Goal: Task Accomplishment & Management: Complete application form

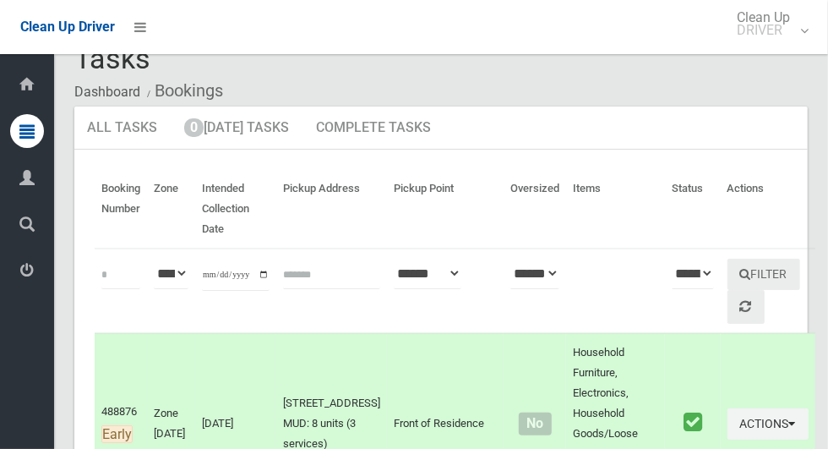
scroll to position [30, 0]
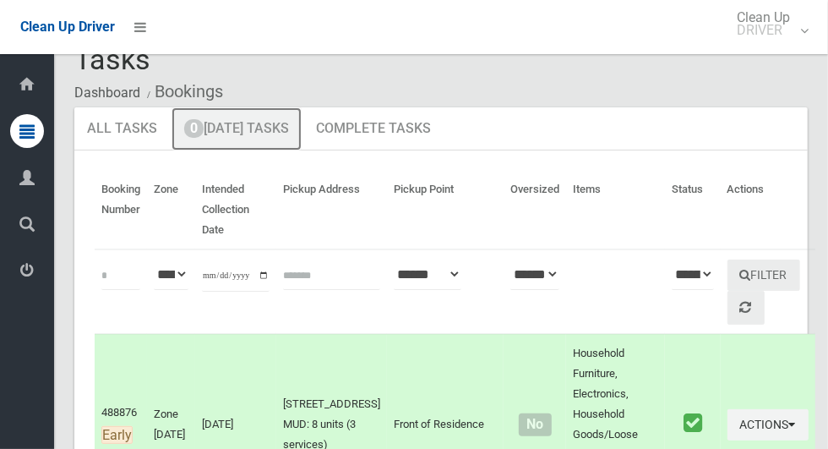
click at [205, 134] on link "0 Today's Tasks" at bounding box center [236, 129] width 130 height 44
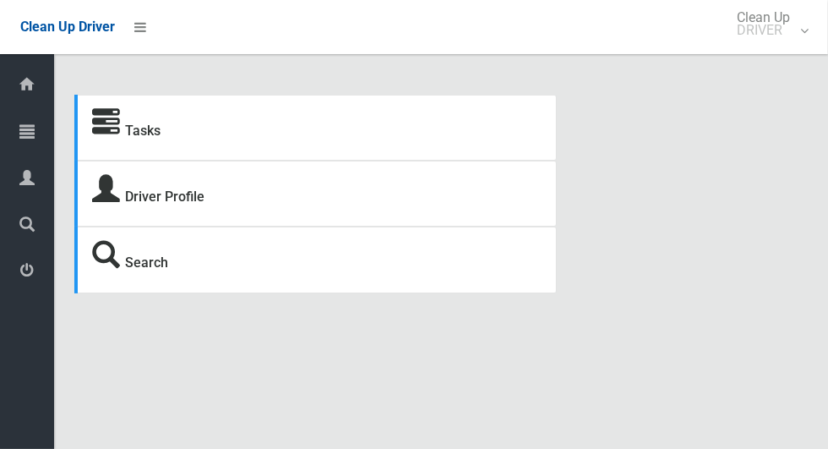
click at [21, 125] on icon at bounding box center [26, 131] width 15 height 34
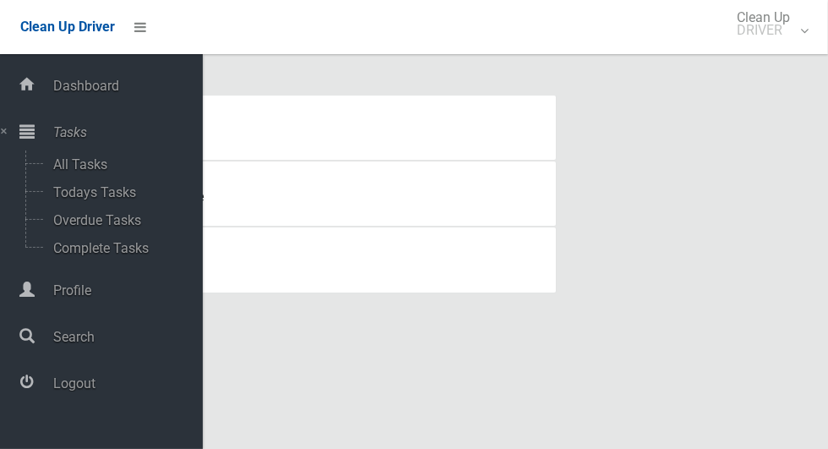
click at [35, 399] on icon at bounding box center [26, 382] width 15 height 34
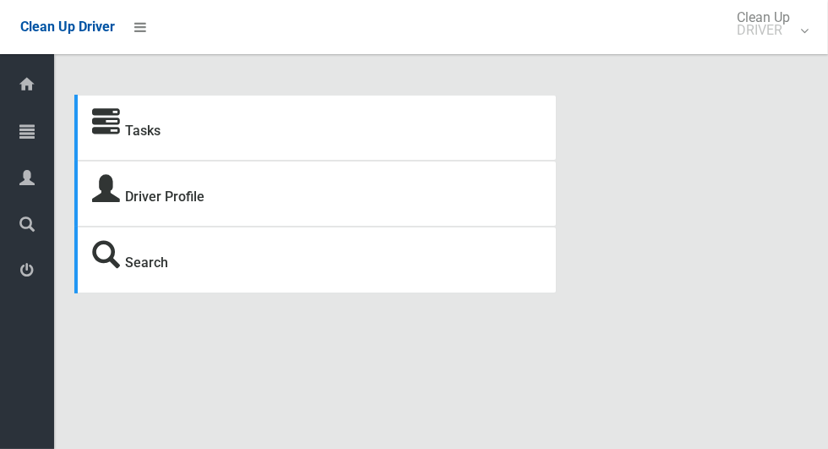
click at [20, 130] on icon at bounding box center [26, 131] width 15 height 34
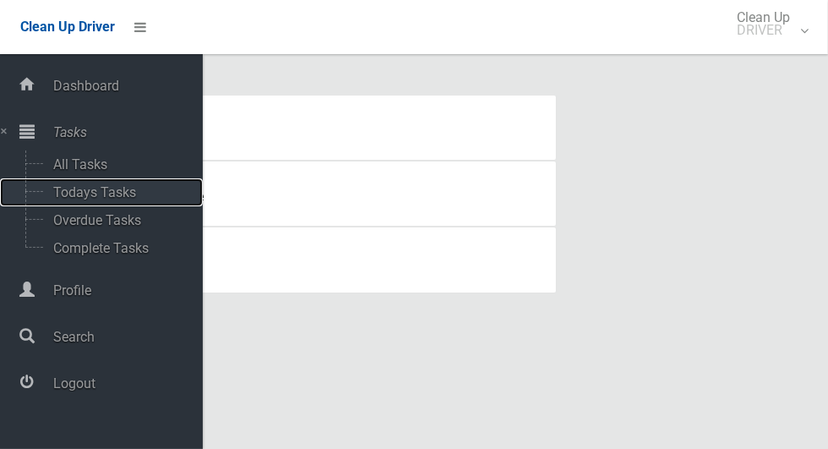
click at [72, 197] on span "Todays Tasks" at bounding box center [118, 192] width 140 height 16
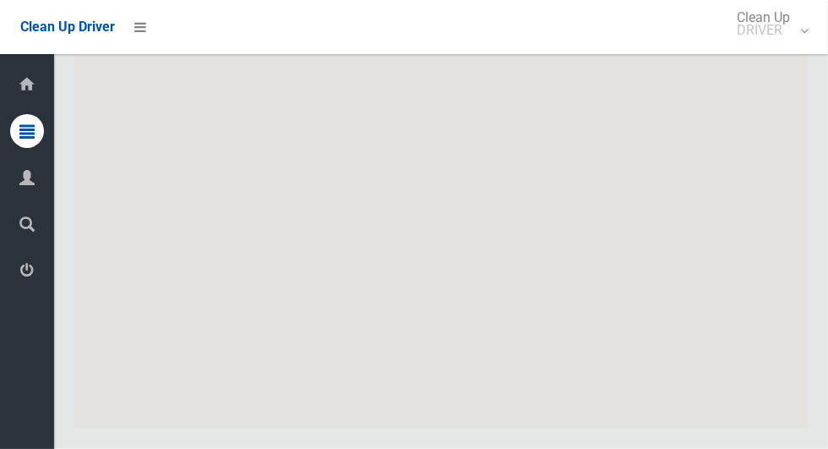
scroll to position [4465, 0]
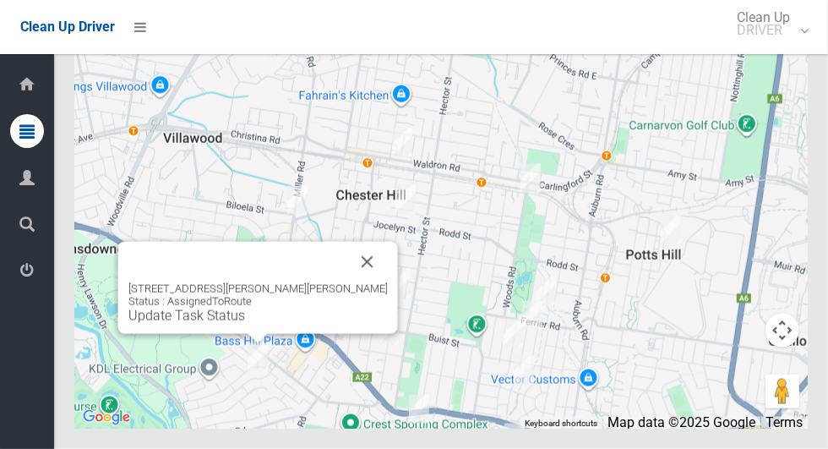
click at [347, 282] on button "Close" at bounding box center [367, 262] width 41 height 41
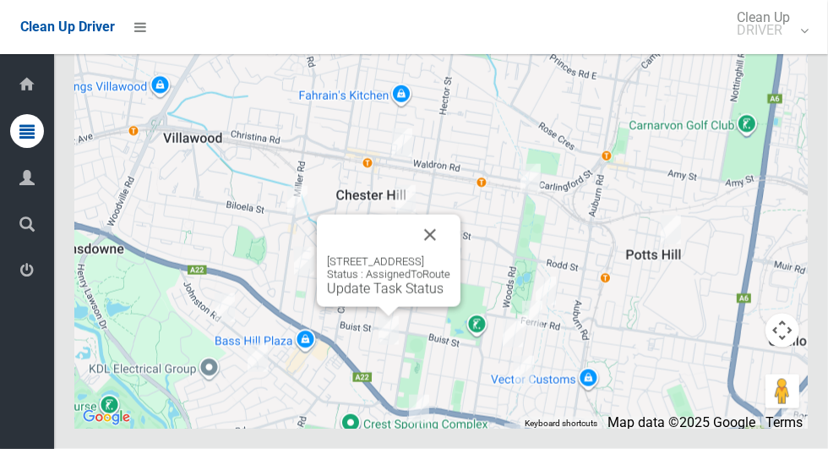
click at [450, 255] on button "Close" at bounding box center [430, 235] width 41 height 41
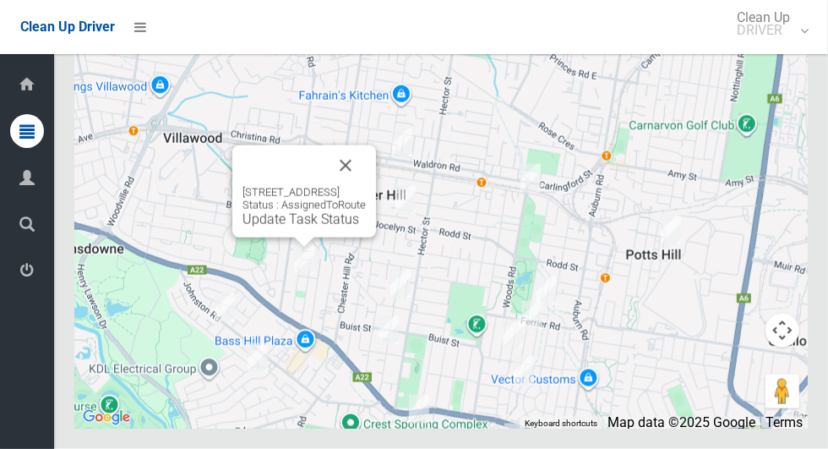
click at [366, 186] on button "Close" at bounding box center [345, 165] width 41 height 41
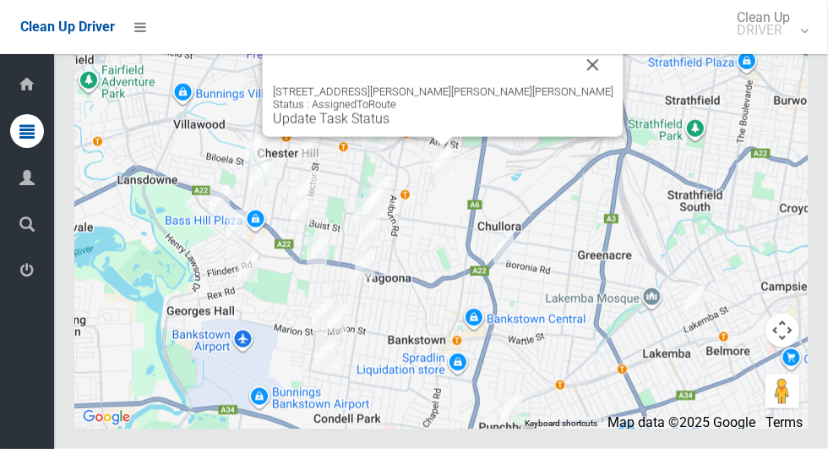
click at [573, 85] on button "Close" at bounding box center [593, 65] width 41 height 41
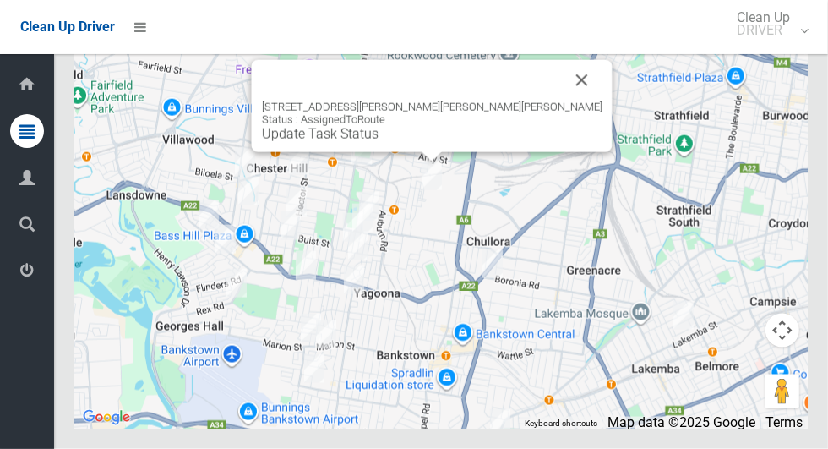
click at [378, 142] on link "Update Task Status" at bounding box center [320, 134] width 117 height 16
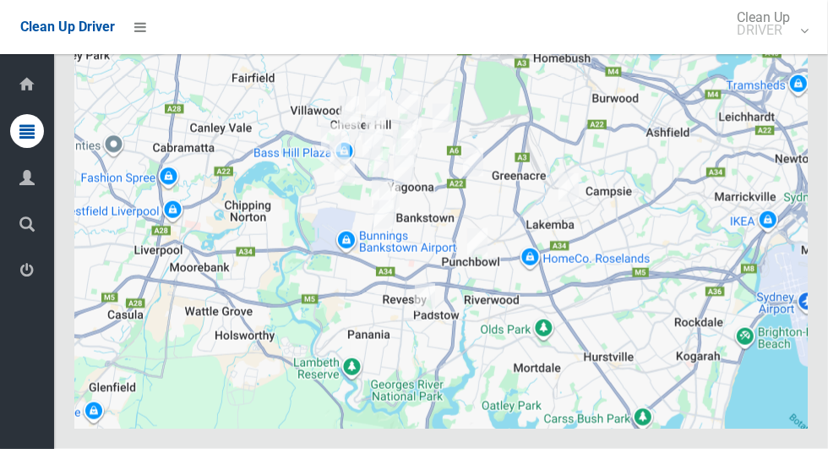
scroll to position [4465, 0]
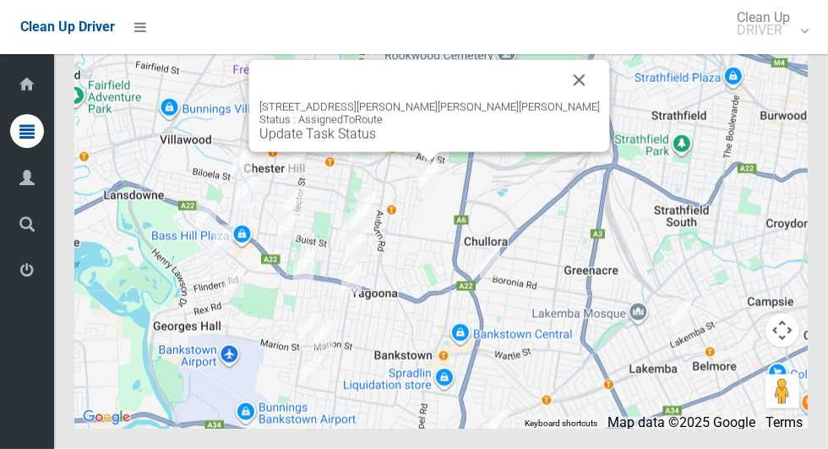
click at [376, 142] on link "Update Task Status" at bounding box center [317, 134] width 117 height 16
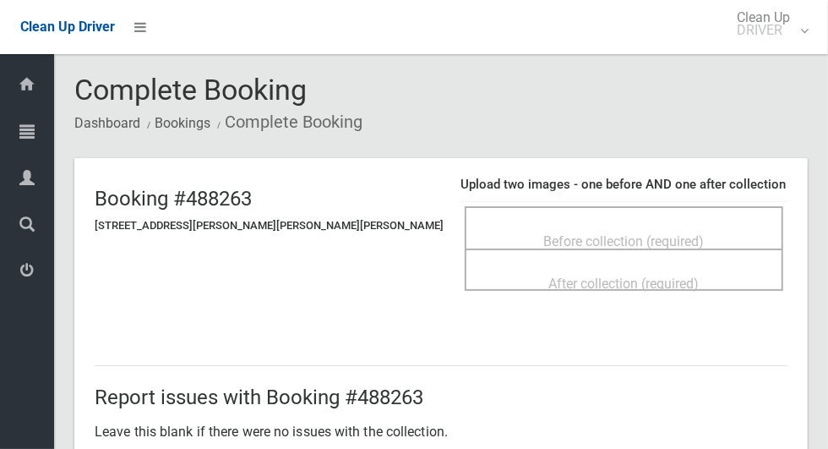
click at [544, 233] on span "Before collection (required)" at bounding box center [624, 241] width 161 height 16
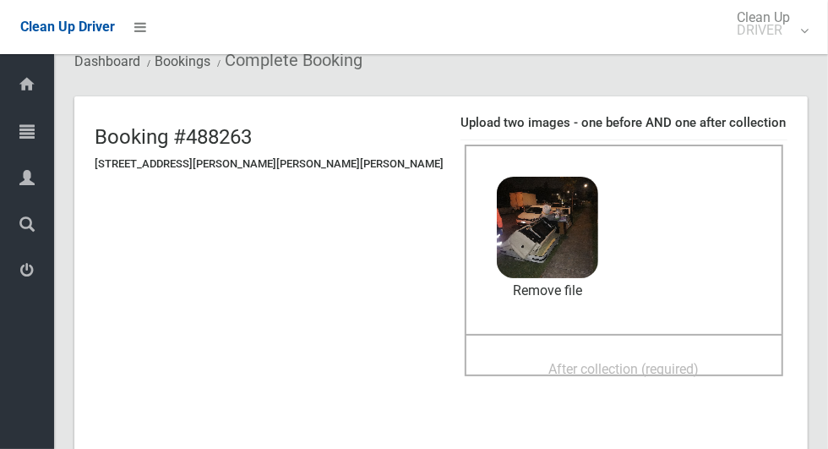
scroll to position [73, 0]
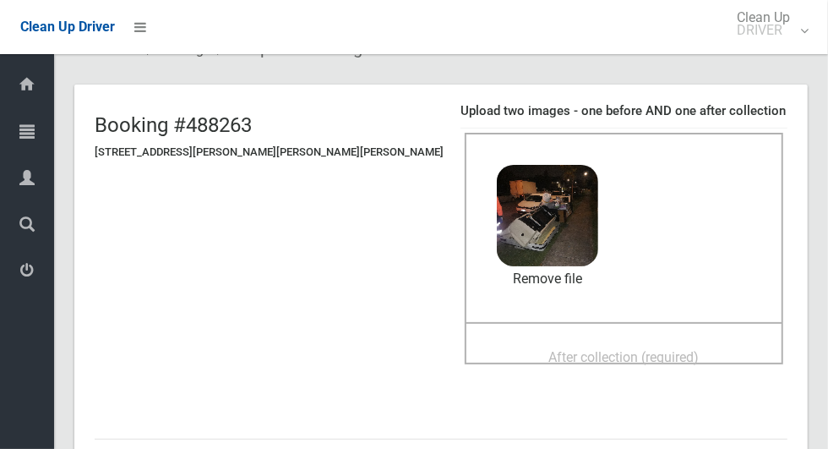
click at [596, 357] on span "After collection (required)" at bounding box center [624, 357] width 150 height 16
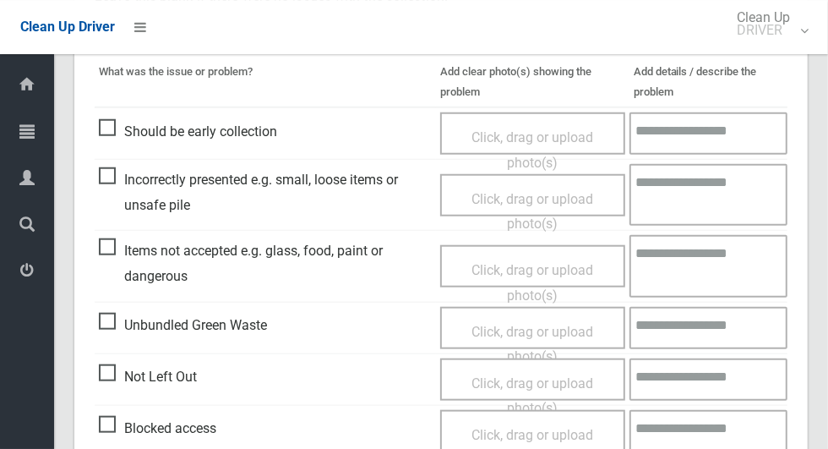
scroll to position [753, 0]
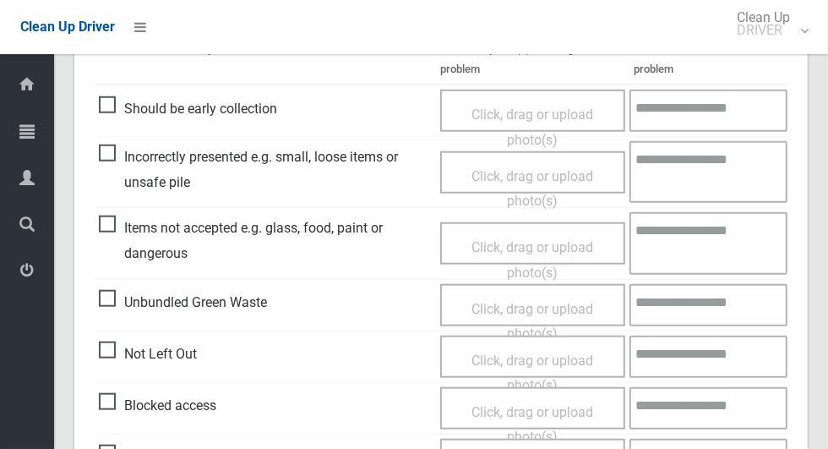
click at [106, 222] on span "Items not accepted e.g. glass, food, paint or dangerous" at bounding box center [265, 240] width 333 height 50
click at [587, 250] on span "Click, drag or upload photo(s)" at bounding box center [532, 259] width 122 height 41
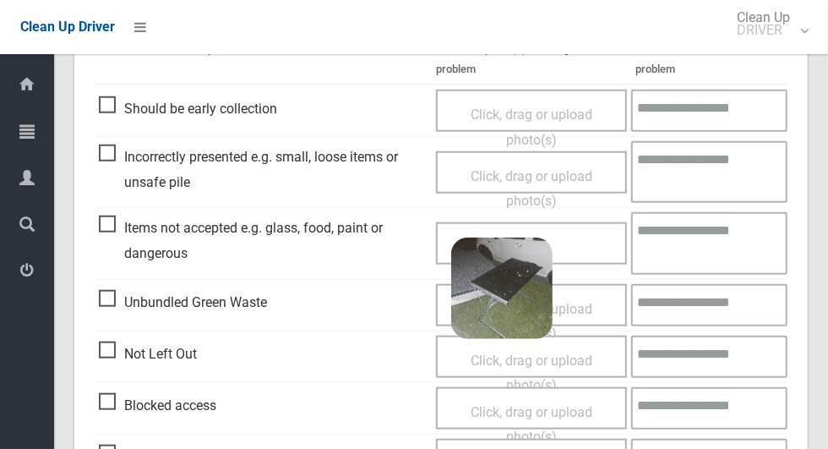
click at [680, 237] on textarea at bounding box center [709, 243] width 156 height 62
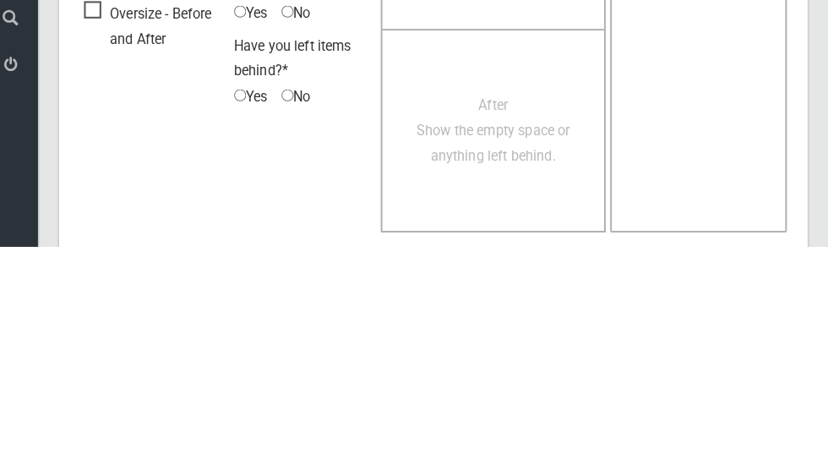
scroll to position [1430, 0]
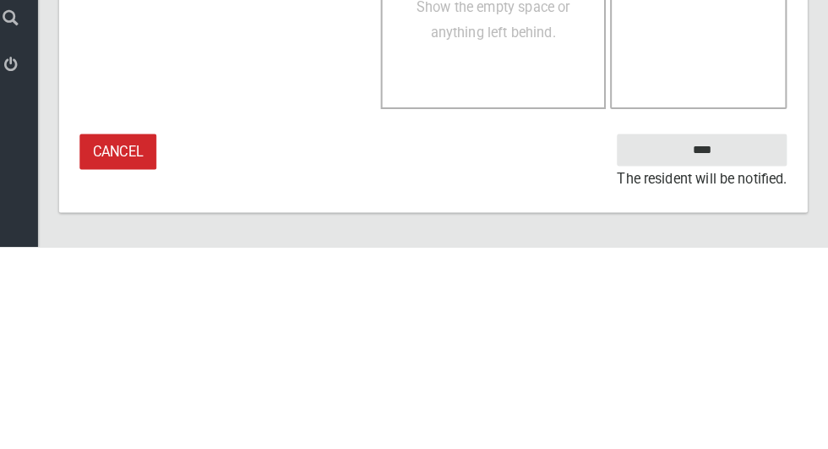
type textarea "**********"
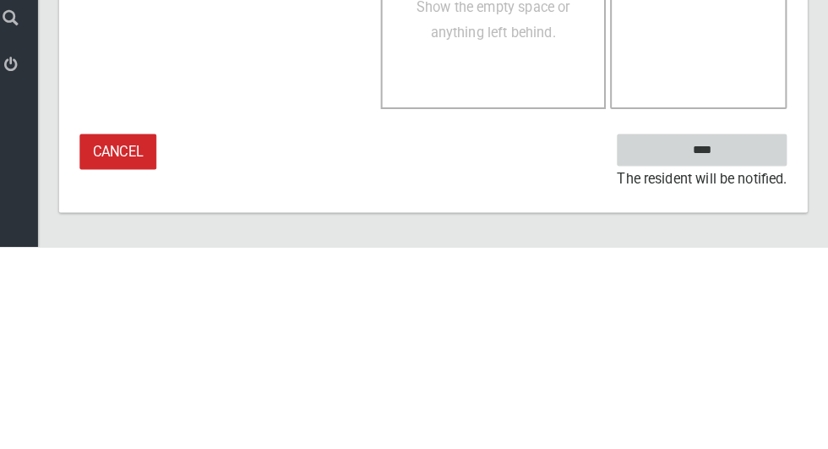
click at [746, 355] on input "****" at bounding box center [704, 353] width 166 height 31
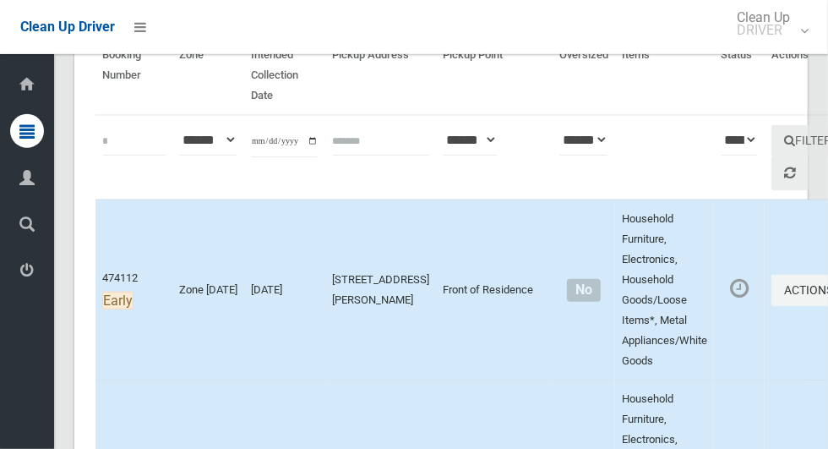
scroll to position [166, 0]
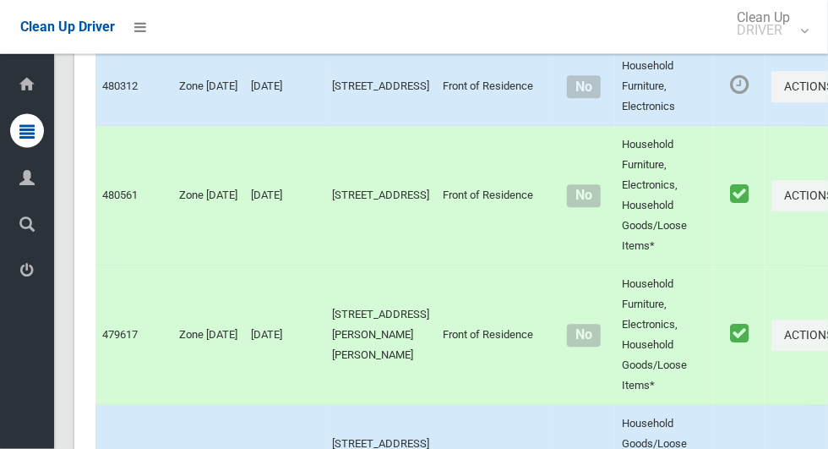
scroll to position [4465, 0]
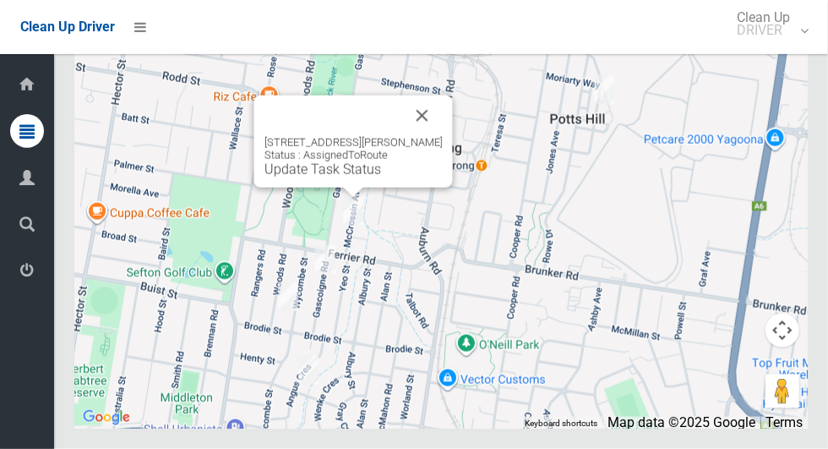
click at [442, 136] on button "Close" at bounding box center [422, 115] width 41 height 41
click at [436, 136] on button "Close" at bounding box center [422, 115] width 41 height 41
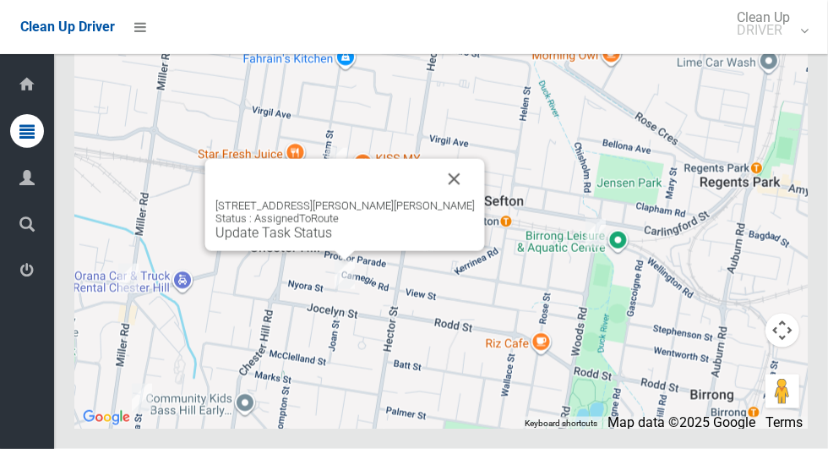
click at [434, 199] on button "Close" at bounding box center [454, 179] width 41 height 41
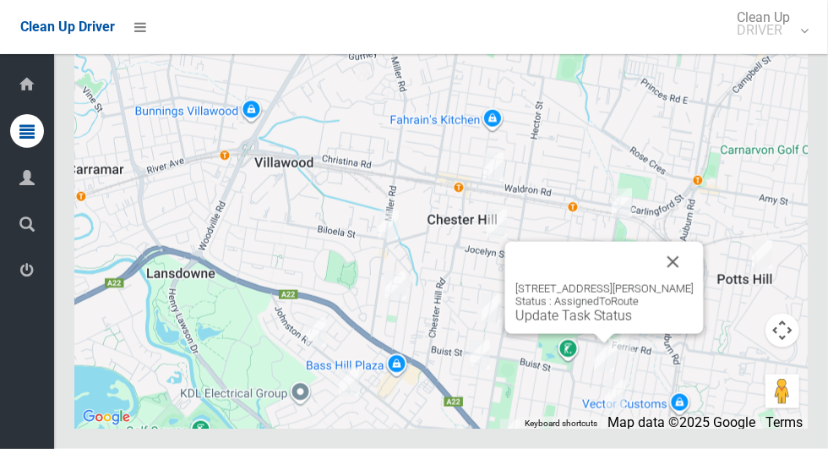
click at [671, 282] on button "Close" at bounding box center [673, 262] width 41 height 41
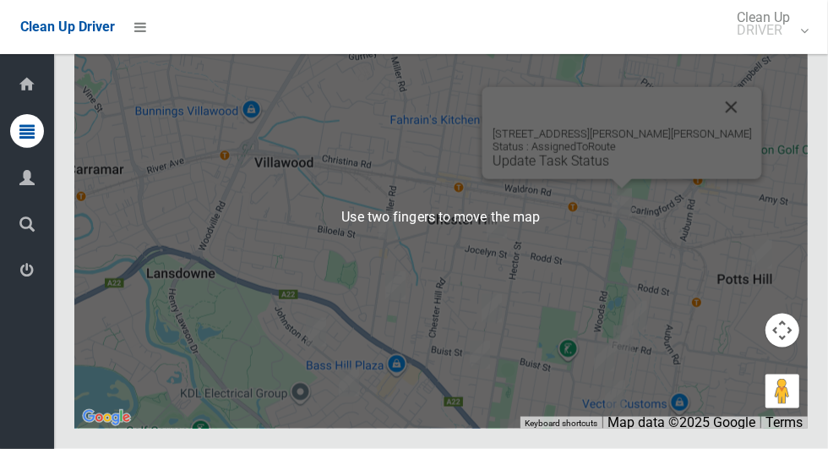
scroll to position [4464, 0]
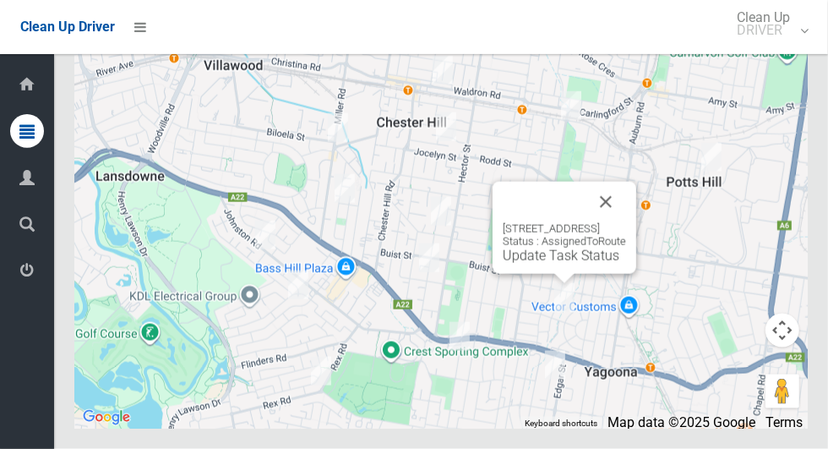
click at [626, 222] on button "Close" at bounding box center [605, 202] width 41 height 41
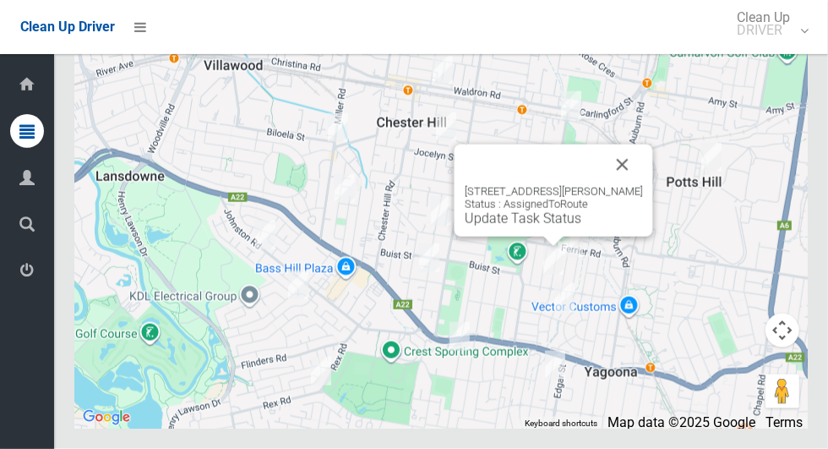
click at [636, 185] on button "Close" at bounding box center [622, 164] width 41 height 41
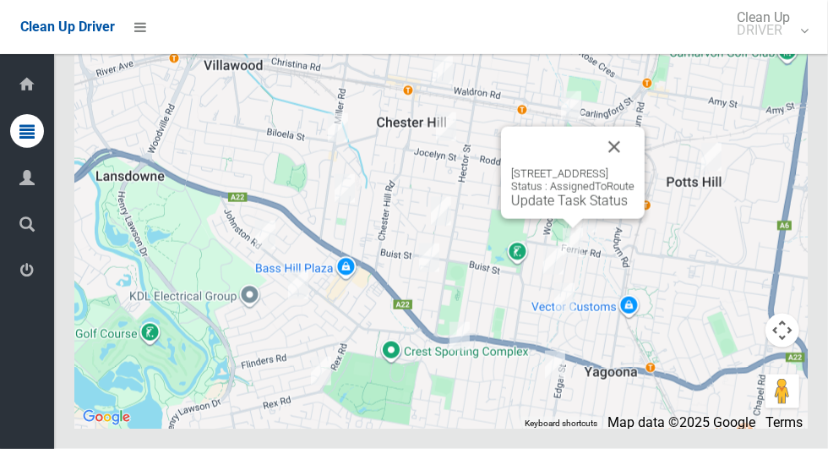
click at [634, 167] on button "Close" at bounding box center [614, 147] width 41 height 41
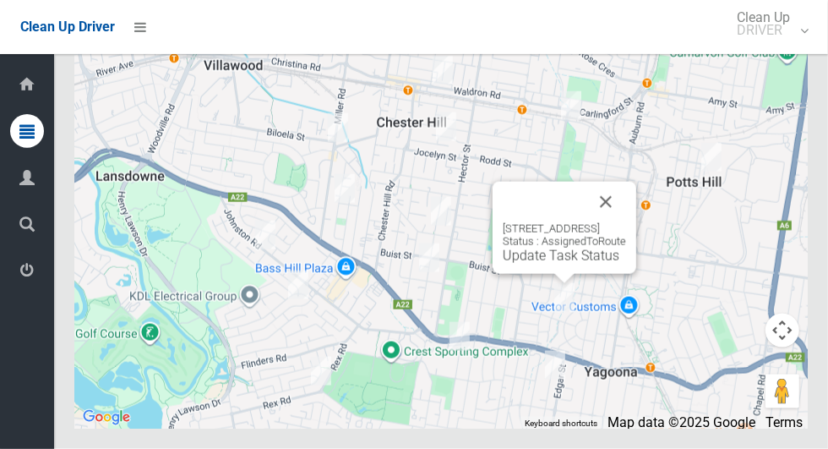
click at [553, 264] on link "Update Task Status" at bounding box center [561, 256] width 117 height 16
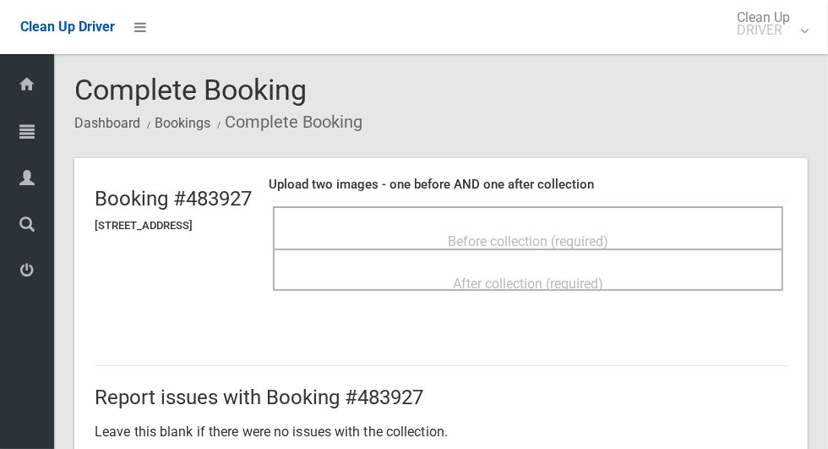
click at [579, 233] on span "Before collection (required)" at bounding box center [528, 241] width 161 height 16
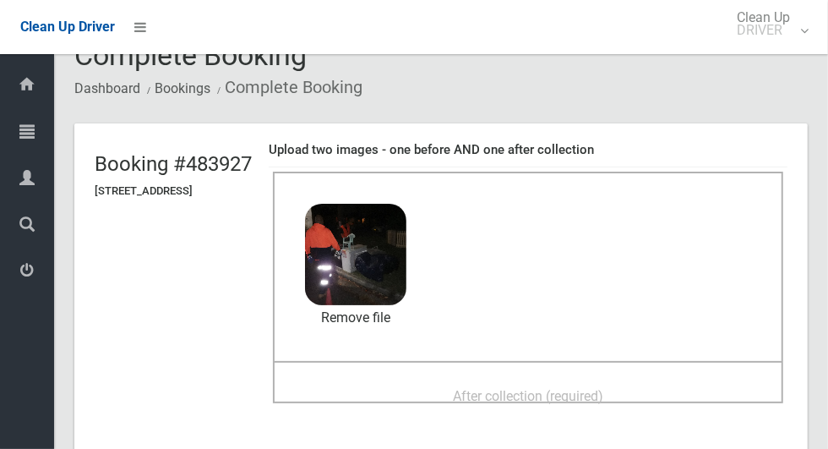
scroll to position [50, 0]
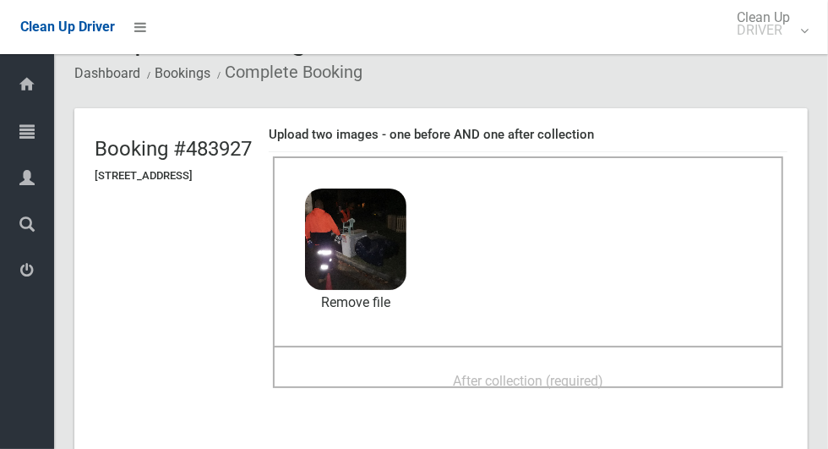
click at [590, 373] on span "After collection (required)" at bounding box center [528, 381] width 150 height 16
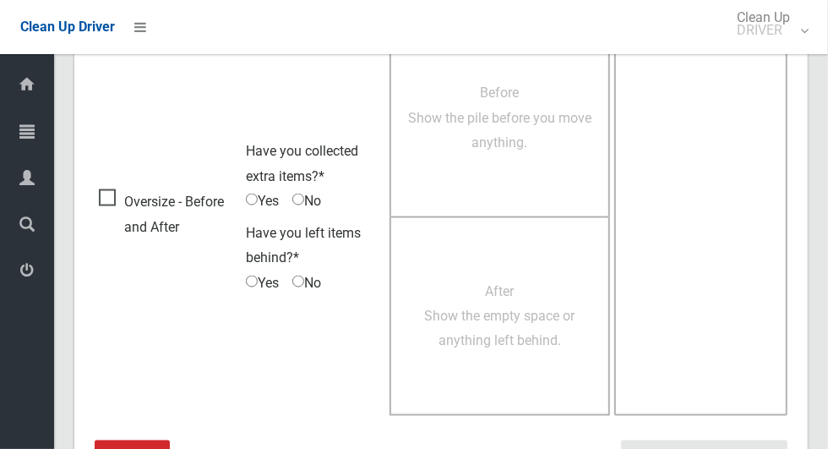
scroll to position [1382, 0]
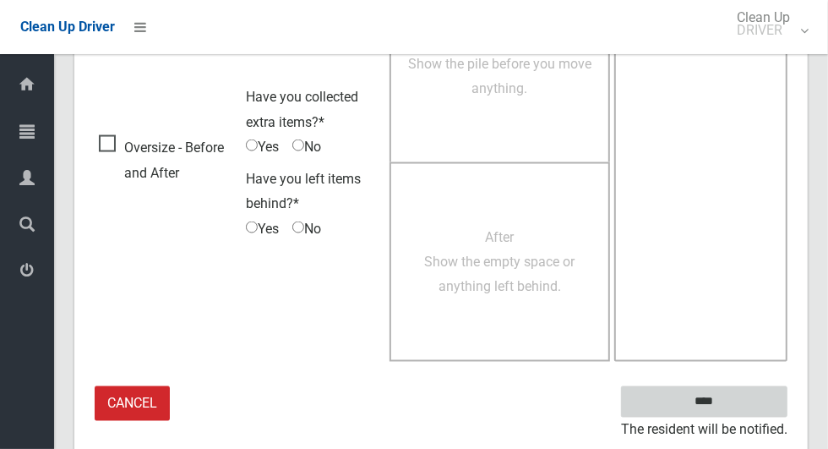
click at [739, 393] on input "****" at bounding box center [704, 401] width 166 height 31
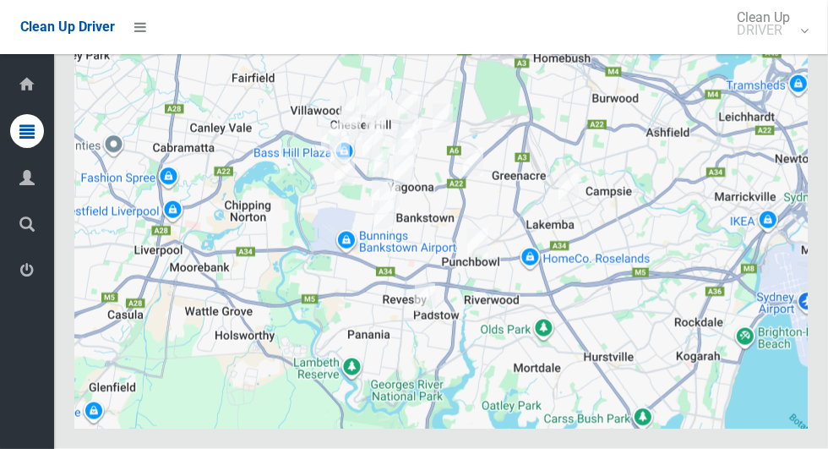
scroll to position [4465, 0]
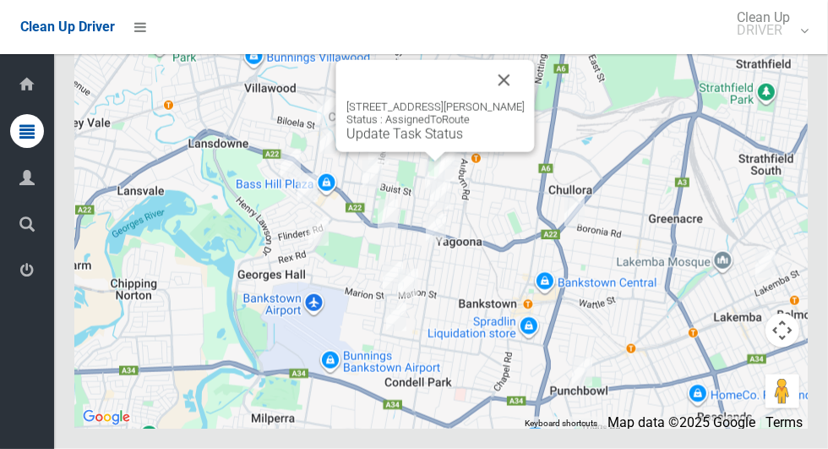
click at [418, 142] on link "Update Task Status" at bounding box center [404, 134] width 117 height 16
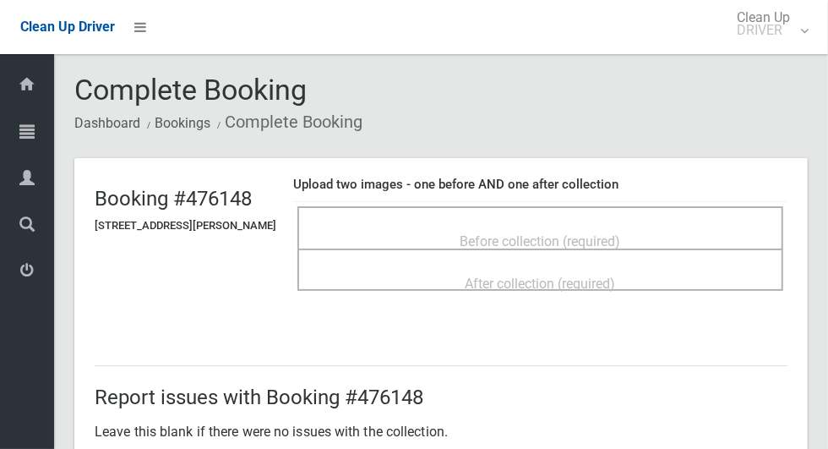
scroll to position [4, 0]
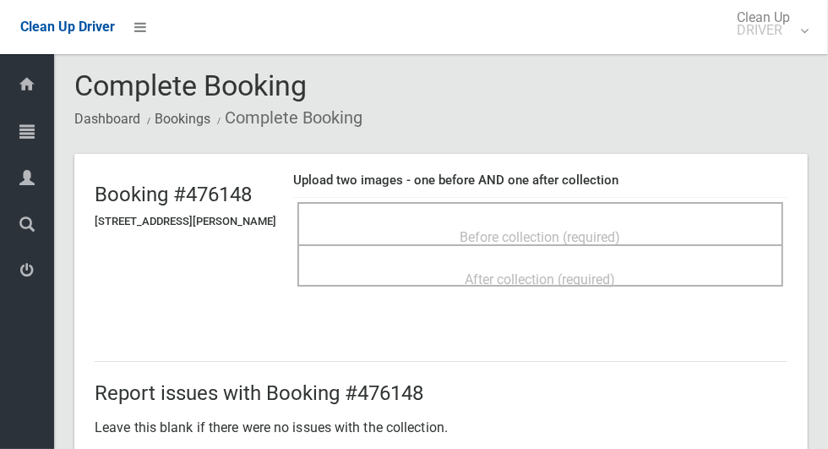
click at [612, 229] on span "Before collection (required)" at bounding box center [540, 237] width 161 height 16
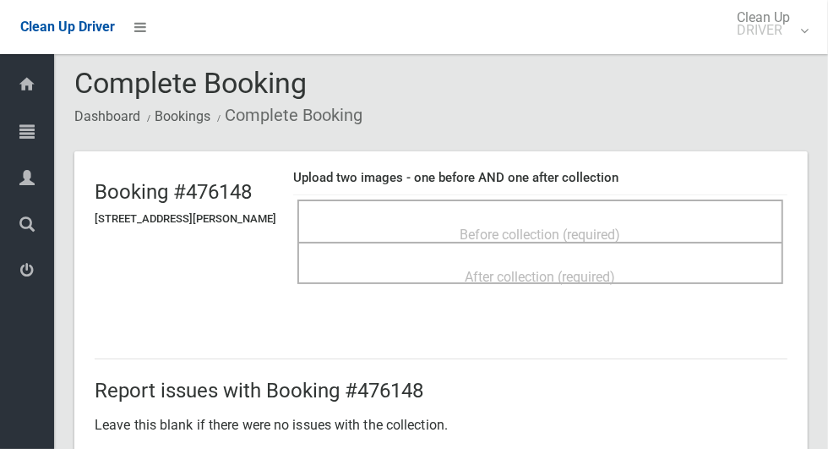
scroll to position [37, 0]
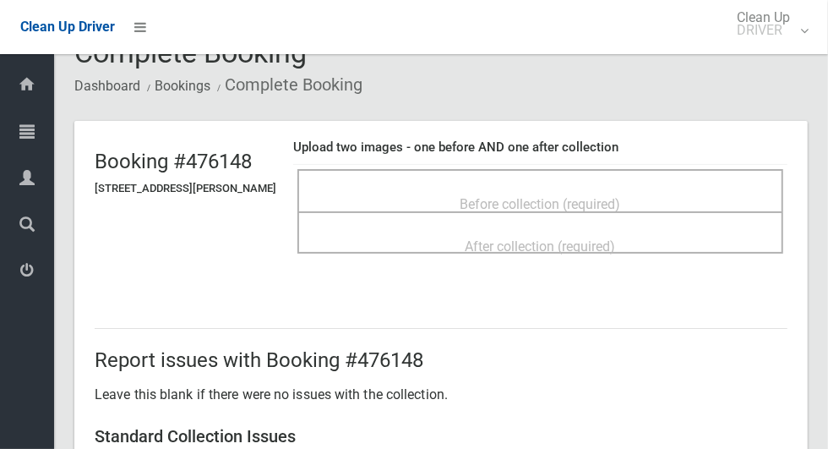
click at [576, 188] on div "Before collection (required)" at bounding box center [540, 203] width 449 height 31
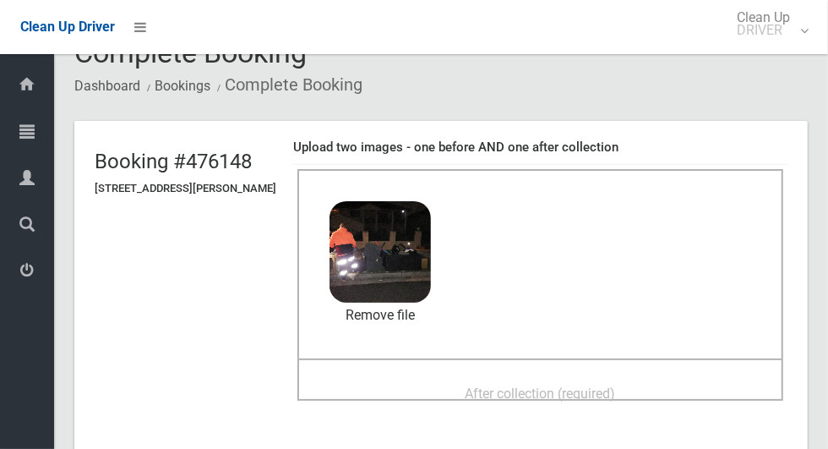
click at [518, 377] on div "After collection (required)" at bounding box center [540, 392] width 449 height 31
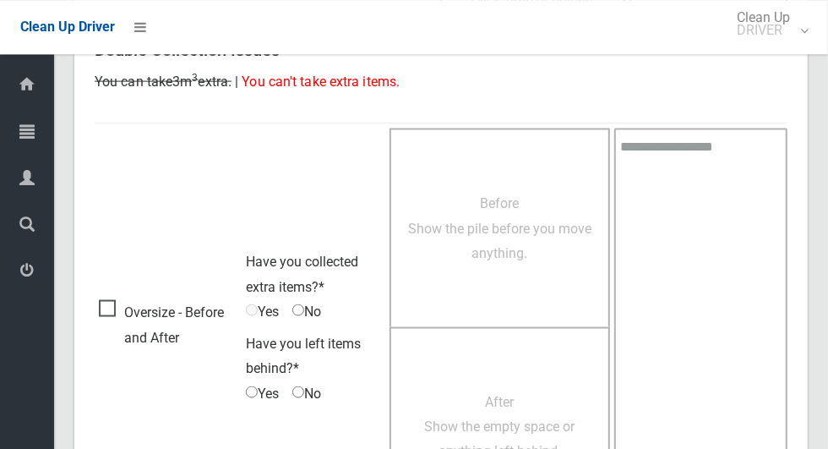
scroll to position [1382, 0]
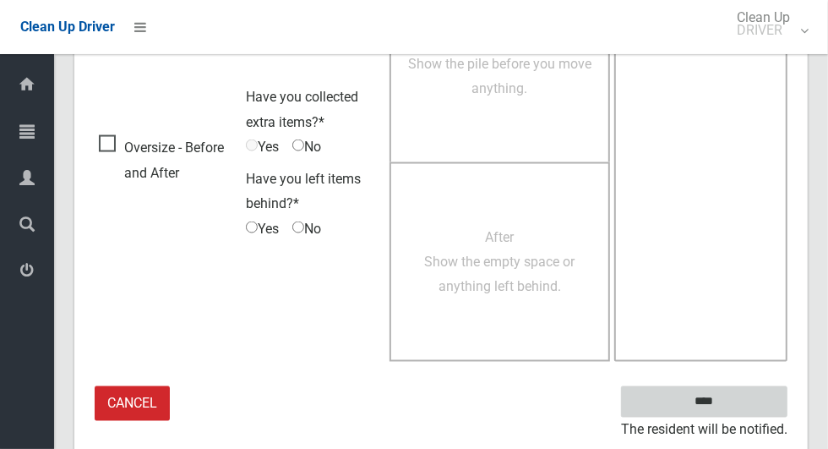
click at [739, 395] on input "****" at bounding box center [704, 401] width 166 height 31
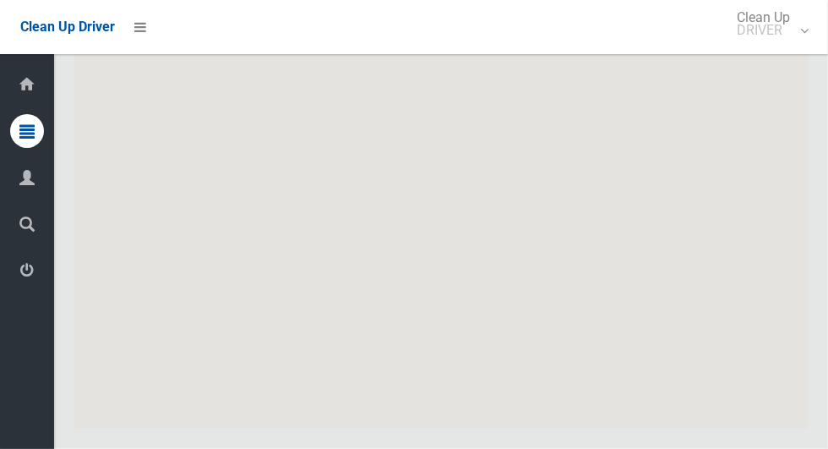
scroll to position [4465, 0]
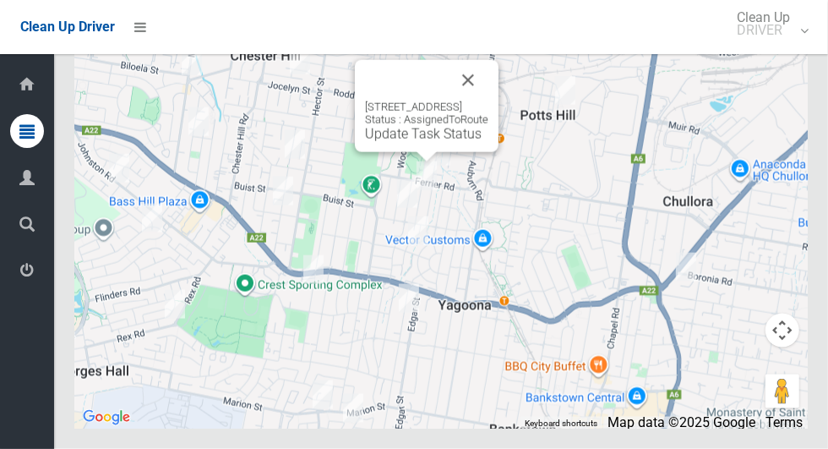
click at [413, 142] on link "Update Task Status" at bounding box center [423, 134] width 117 height 16
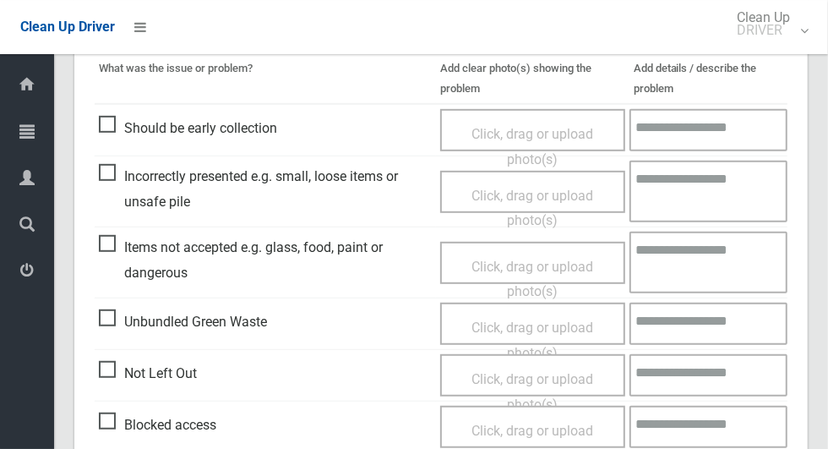
scroll to position [450, 0]
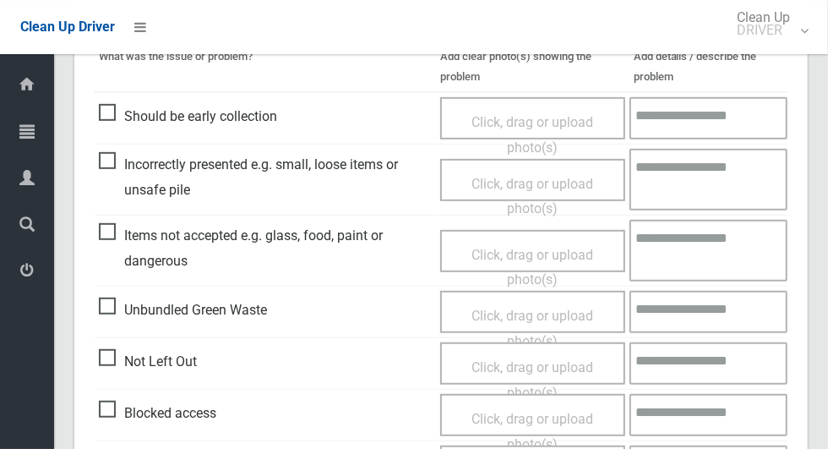
click at [115, 349] on span "Not Left Out" at bounding box center [148, 361] width 98 height 25
click at [578, 369] on span "Click, drag or upload photo(s)" at bounding box center [532, 379] width 122 height 41
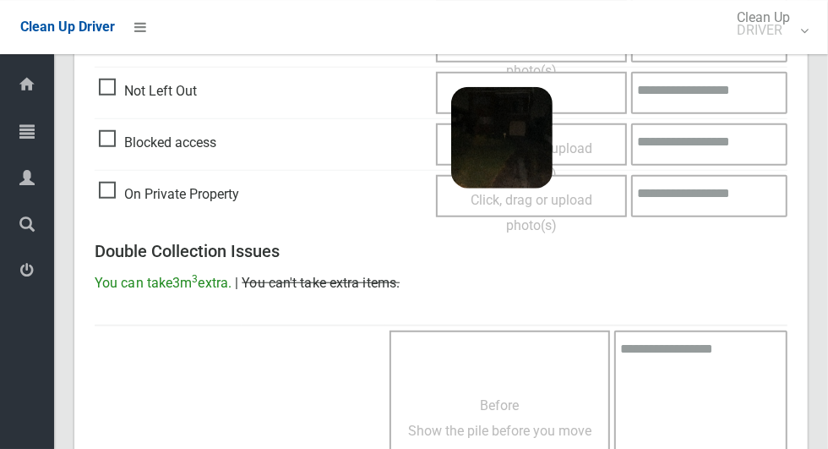
scroll to position [1088, 0]
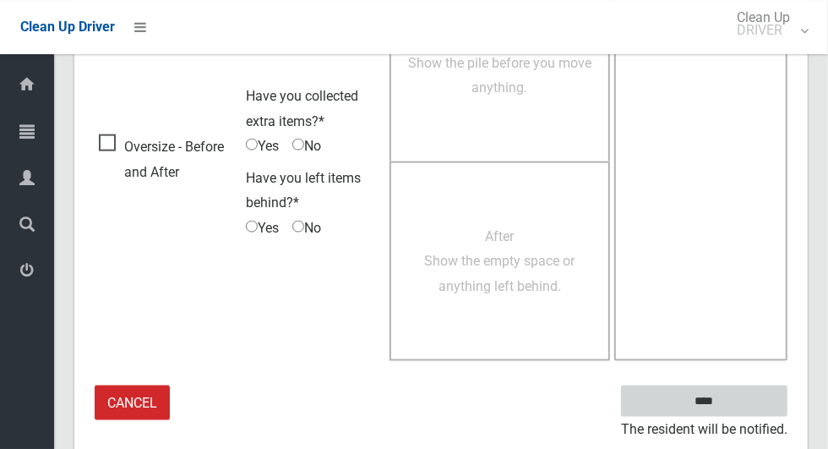
click at [744, 403] on input "****" at bounding box center [704, 400] width 166 height 31
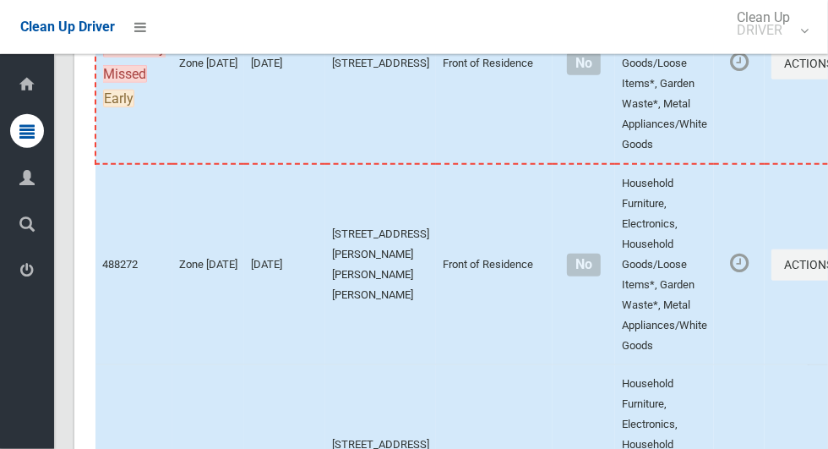
scroll to position [4465, 0]
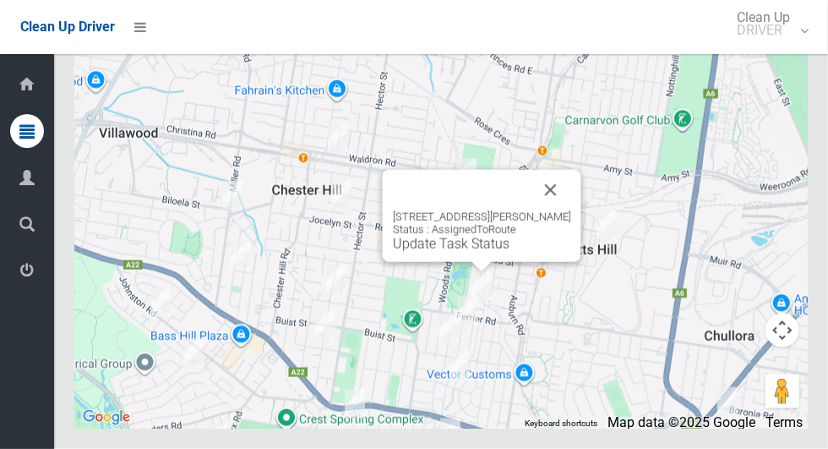
click at [459, 252] on link "Update Task Status" at bounding box center [451, 244] width 117 height 16
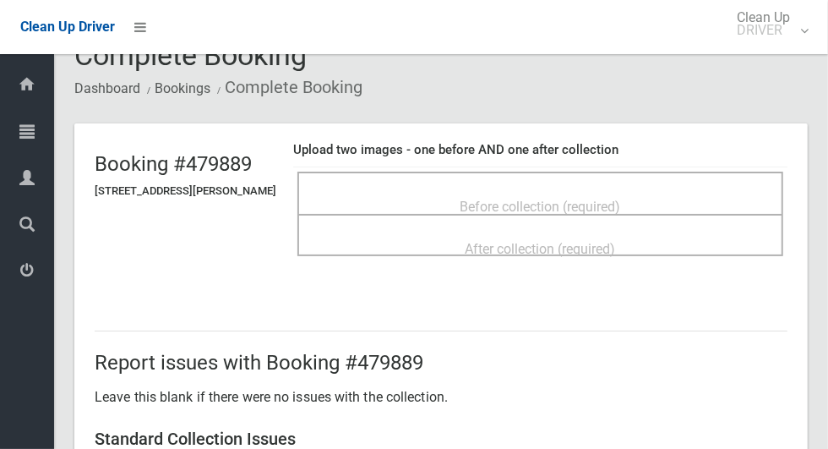
scroll to position [35, 0]
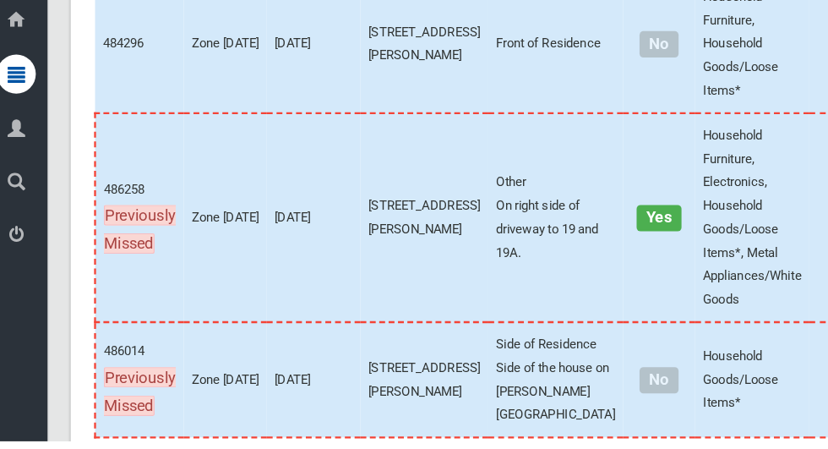
scroll to position [4465, 0]
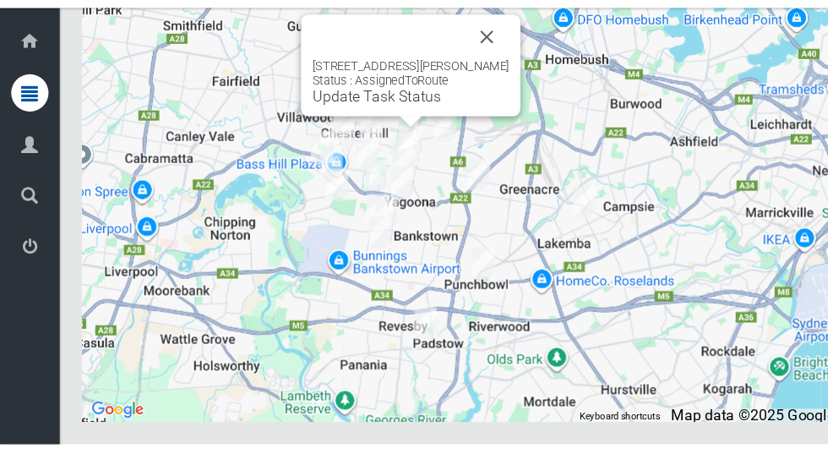
click at [460, 101] on button "Close" at bounding box center [441, 80] width 41 height 41
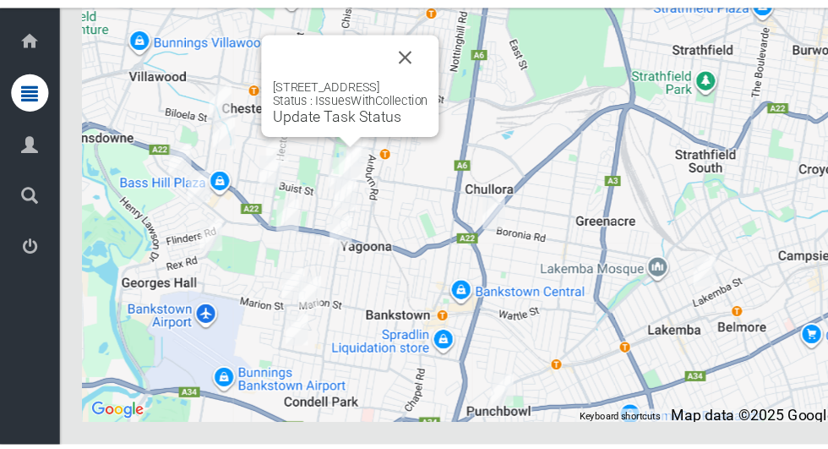
click at [387, 119] on button "Close" at bounding box center [366, 99] width 41 height 41
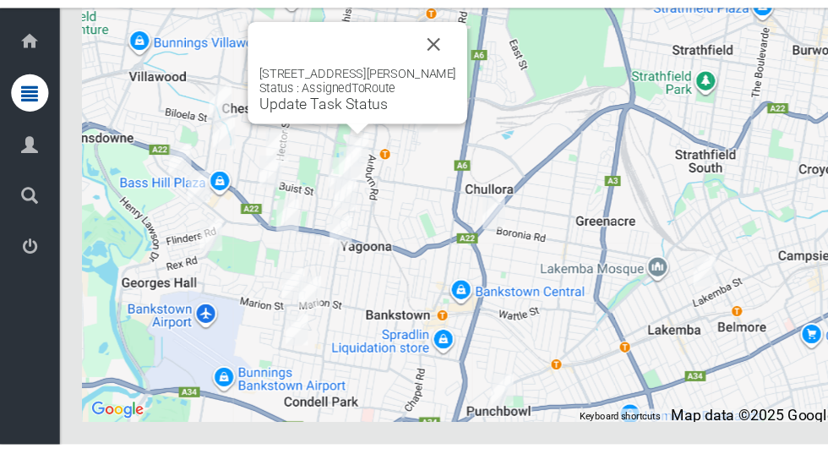
click at [308, 149] on link "Update Task Status" at bounding box center [293, 141] width 117 height 16
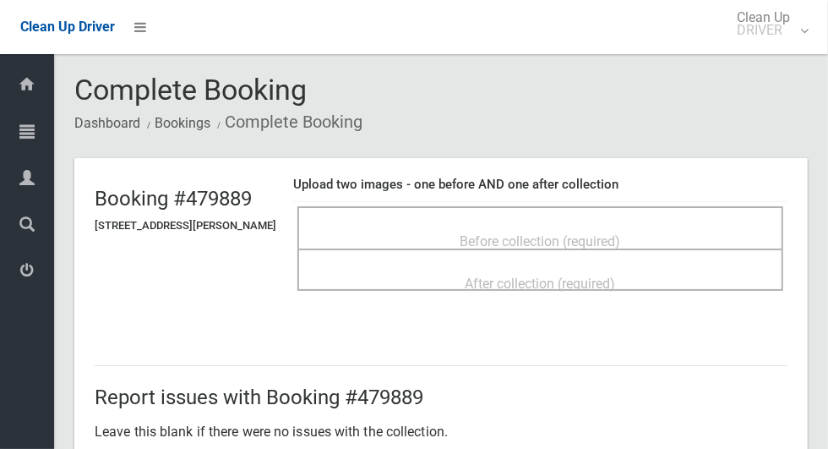
click at [342, 439] on p "Leave this blank if there were no issues with the collection." at bounding box center [441, 431] width 693 height 25
click at [577, 444] on p "Leave this blank if there were no issues with the collection." at bounding box center [441, 431] width 693 height 25
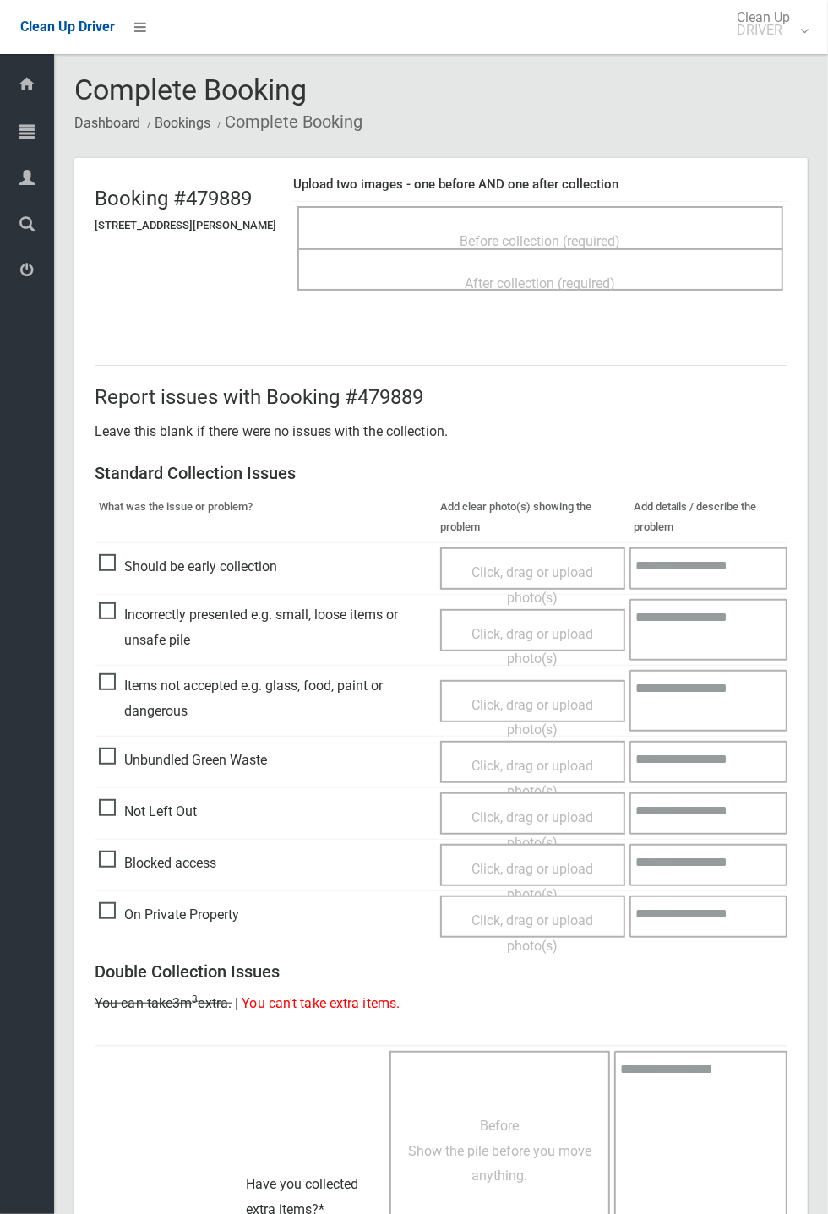
click at [618, 233] on span "Before collection (required)" at bounding box center [540, 241] width 161 height 16
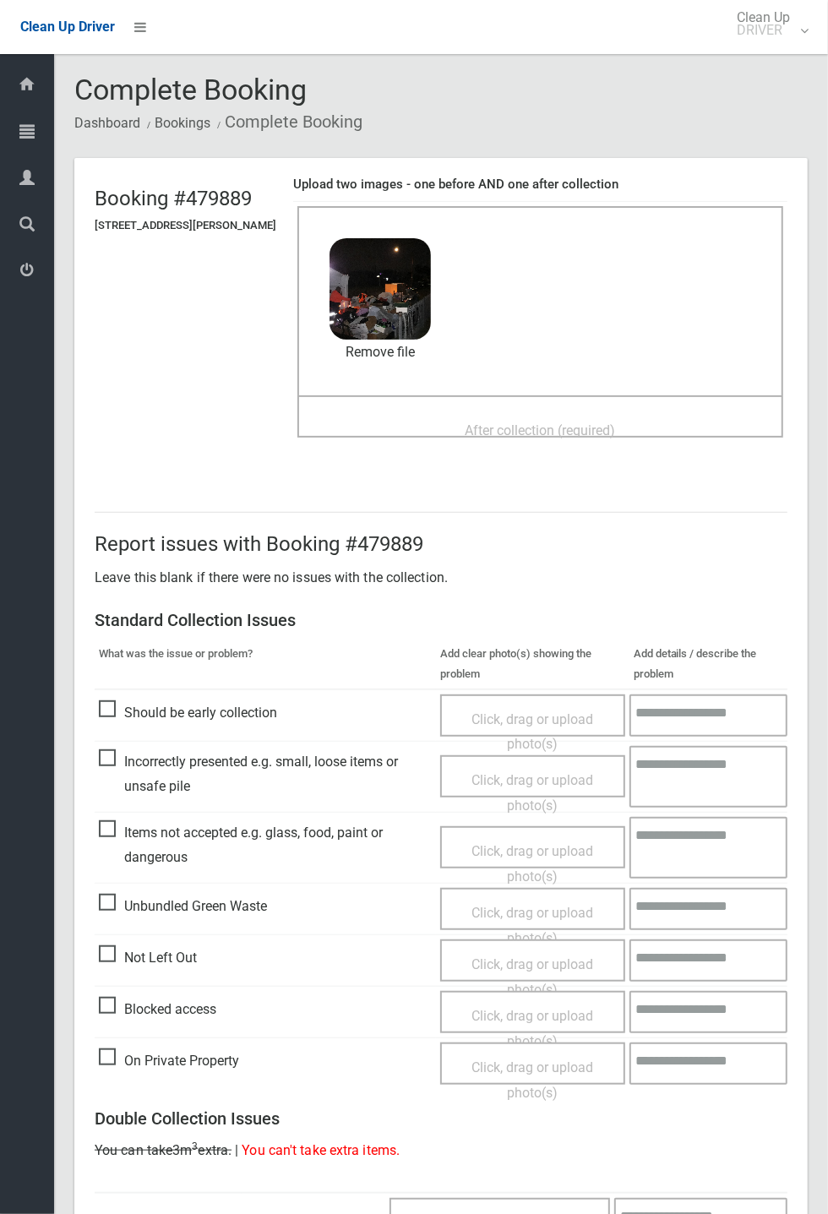
click at [563, 427] on span "After collection (required)" at bounding box center [540, 430] width 150 height 16
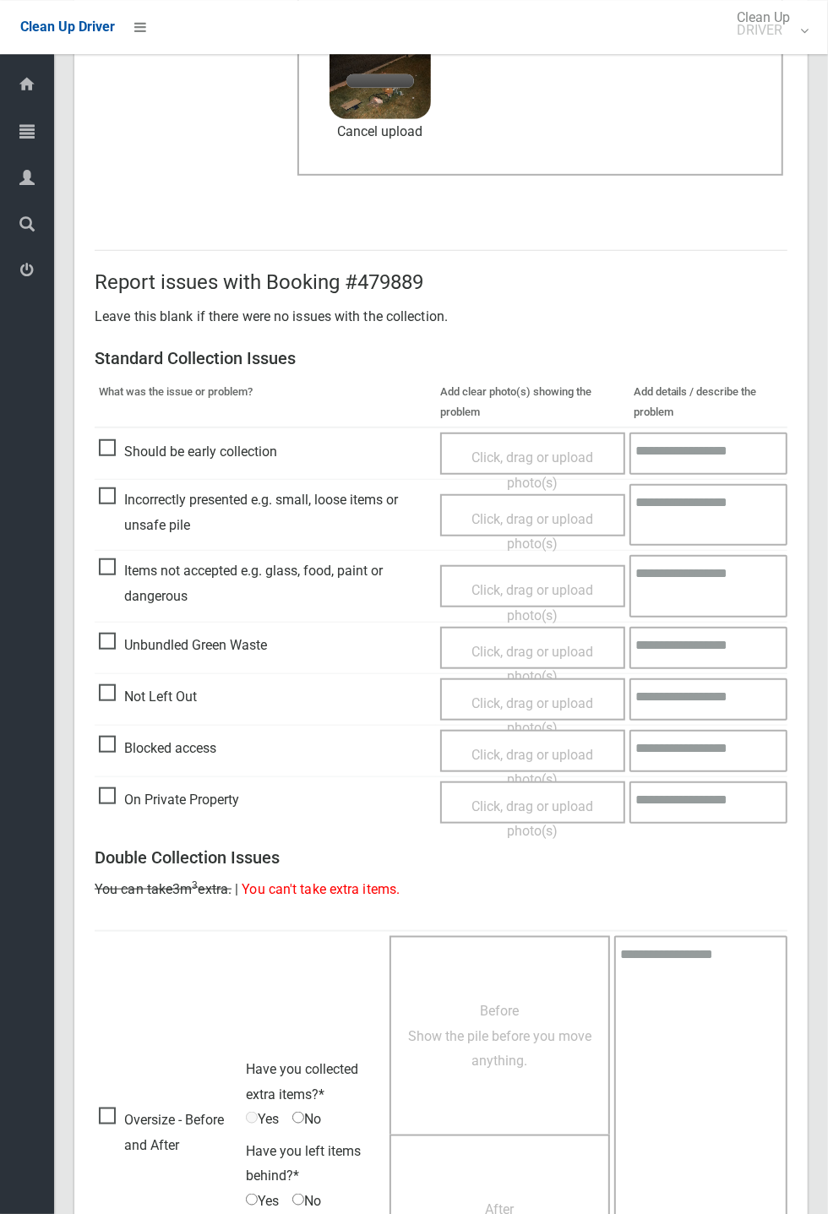
scroll to position [438, 0]
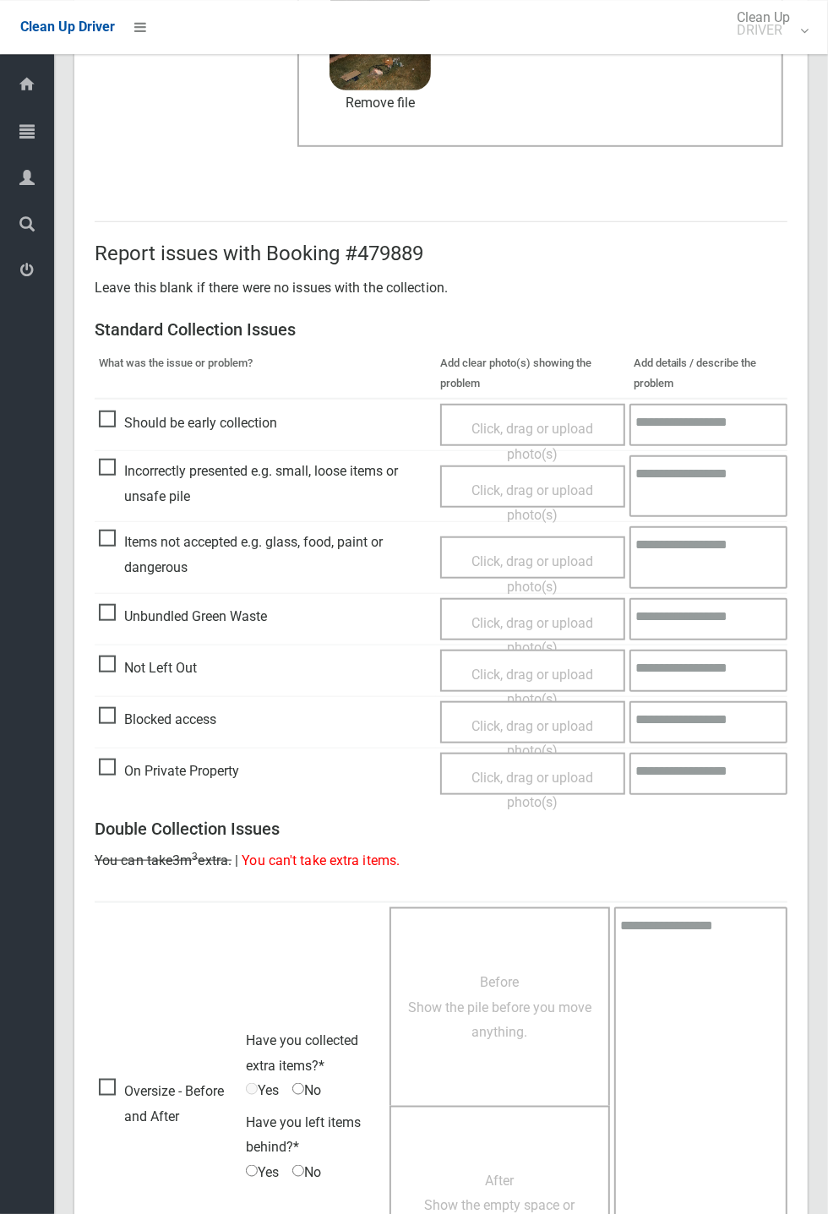
click at [181, 448] on span "Items not accepted e.g. glass, food, paint or dangerous" at bounding box center [265, 555] width 333 height 50
click at [531, 448] on span "Click, drag or upload photo(s)" at bounding box center [532, 573] width 122 height 41
click at [708, 448] on textarea at bounding box center [709, 557] width 156 height 62
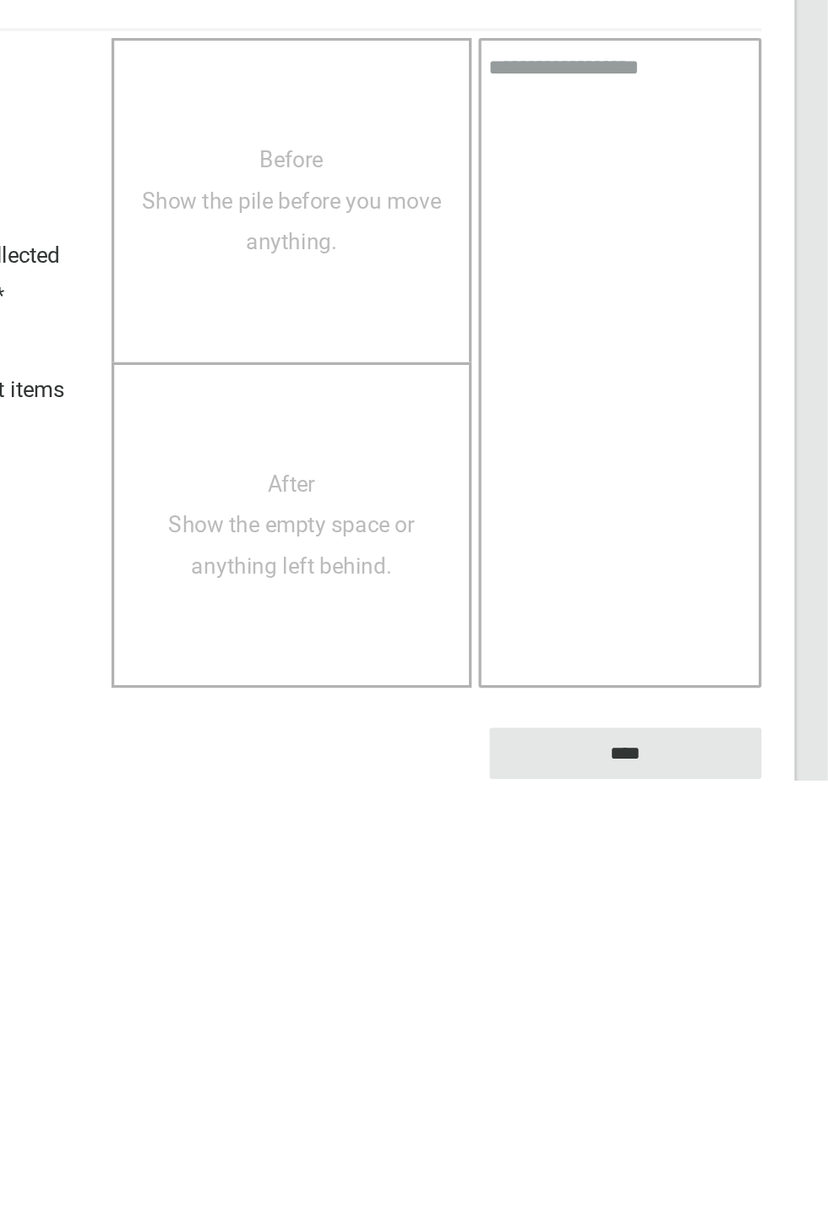
scroll to position [665, 0]
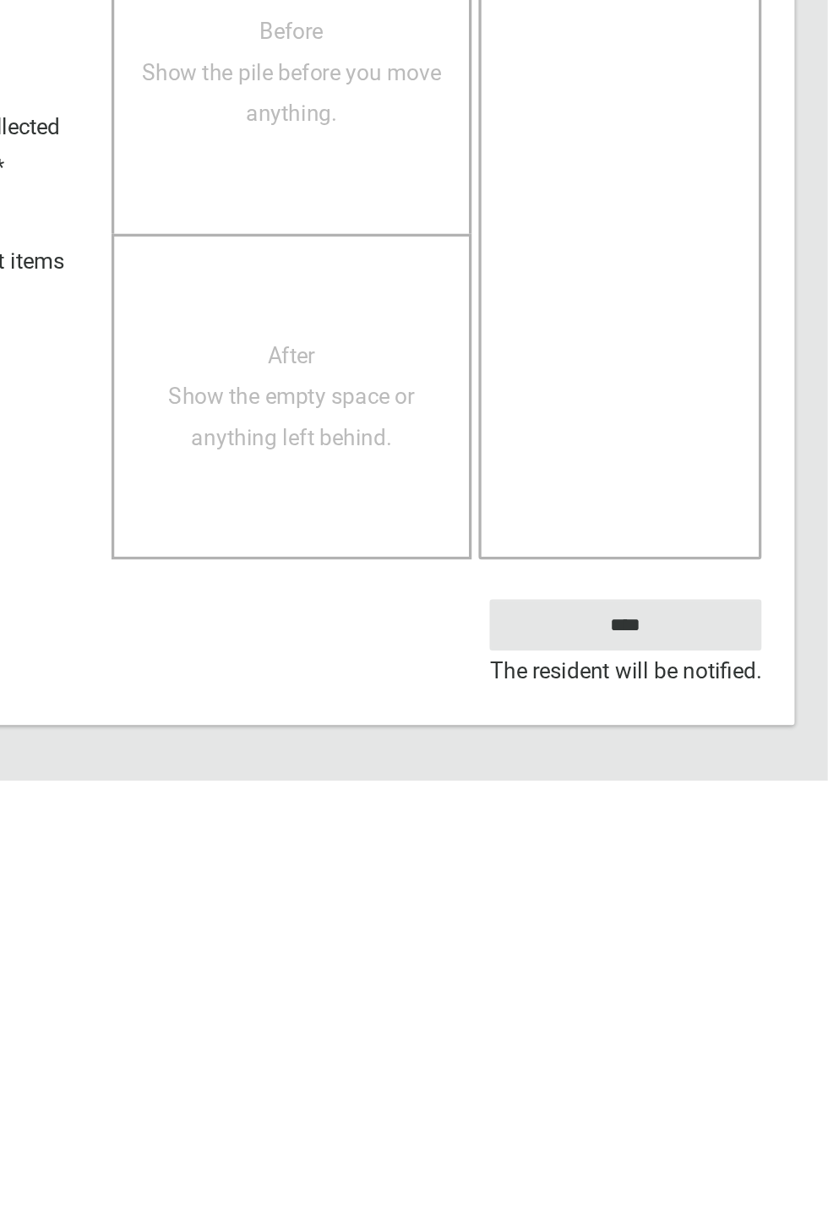
type textarea "******"
click at [737, 448] on input "****" at bounding box center [704, 1118] width 166 height 31
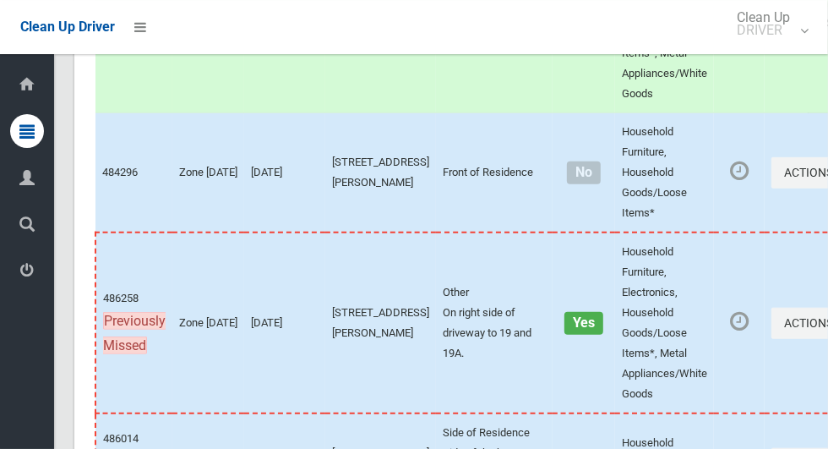
scroll to position [4465, 0]
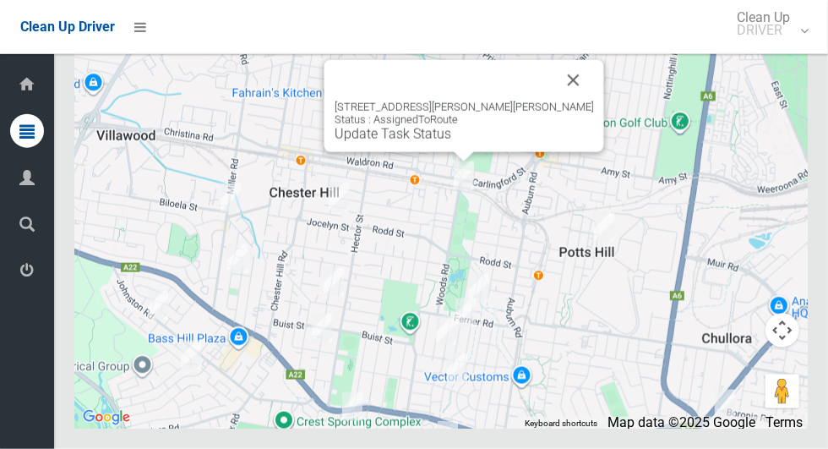
click at [458, 152] on div "[STREET_ADDRESS][PERSON_NAME][PERSON_NAME] Status : AssignedToRoute Update Task…" at bounding box center [464, 106] width 280 height 92
click at [457, 152] on div "[STREET_ADDRESS][PERSON_NAME][PERSON_NAME] Status : AssignedToRoute Update Task…" at bounding box center [464, 106] width 280 height 92
click at [446, 142] on link "Update Task Status" at bounding box center [393, 134] width 117 height 16
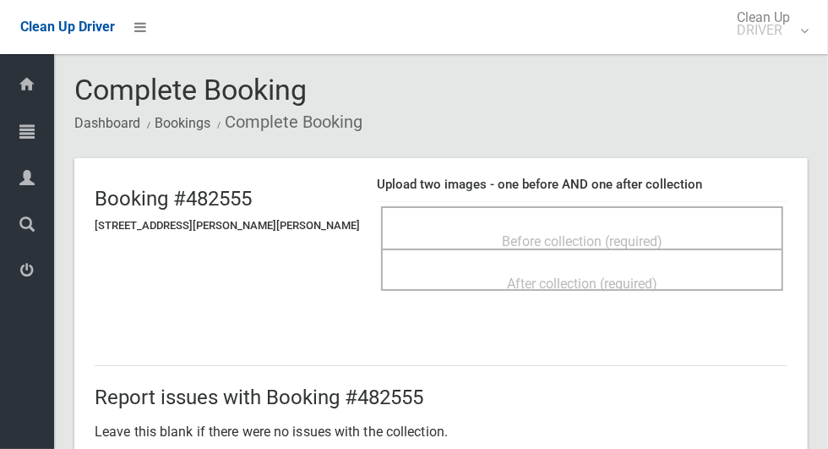
click at [551, 242] on span "Before collection (required)" at bounding box center [582, 241] width 161 height 16
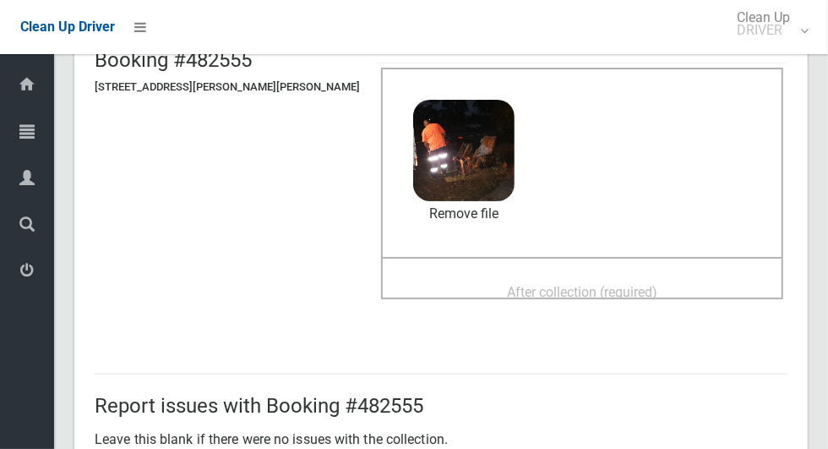
scroll to position [149, 0]
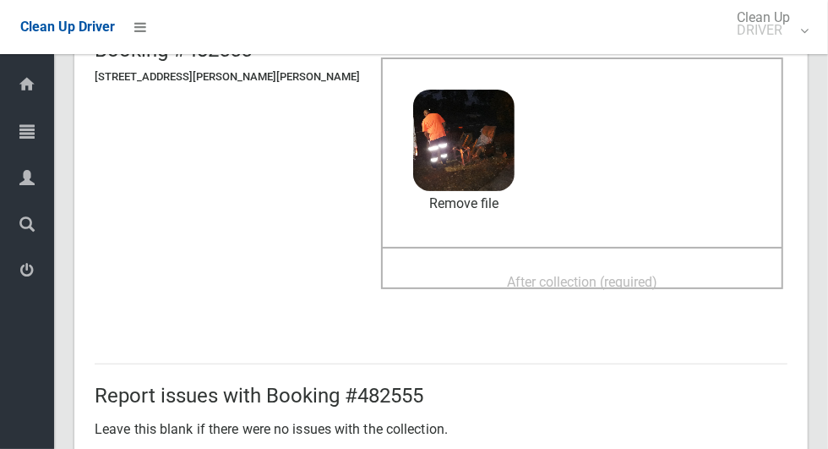
click at [606, 282] on span "After collection (required)" at bounding box center [582, 282] width 150 height 16
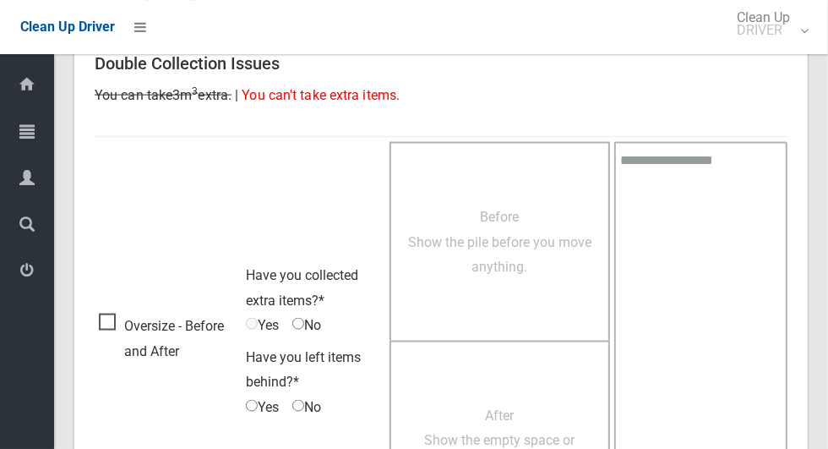
scroll to position [1382, 0]
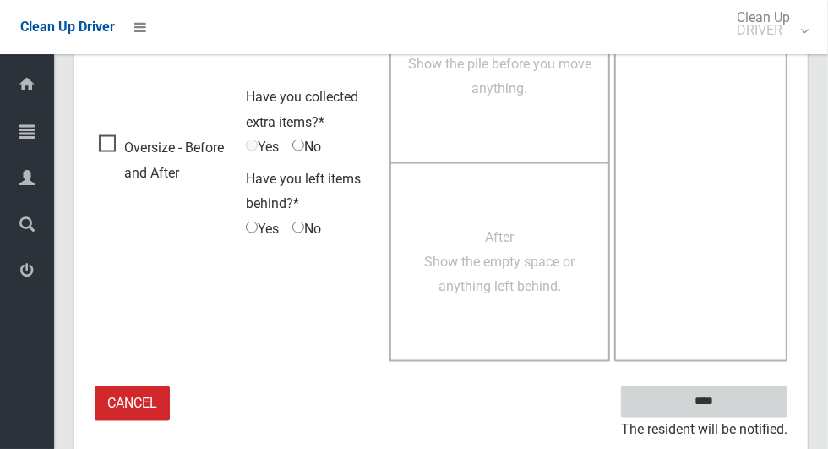
click at [755, 394] on input "****" at bounding box center [704, 401] width 166 height 31
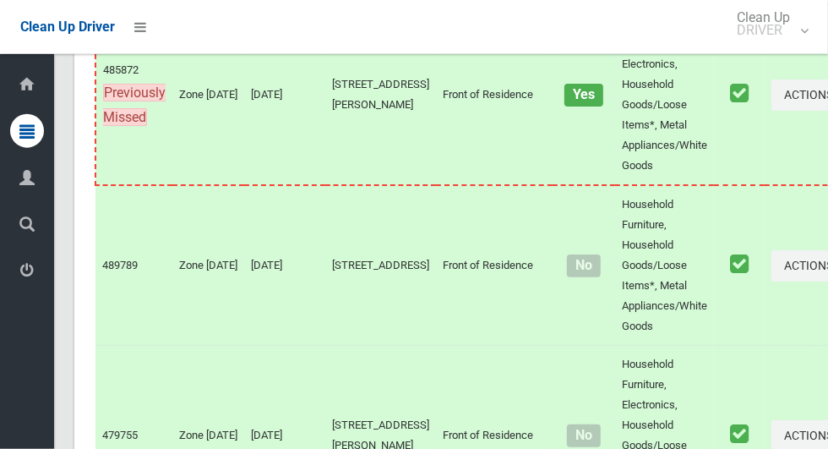
scroll to position [4465, 0]
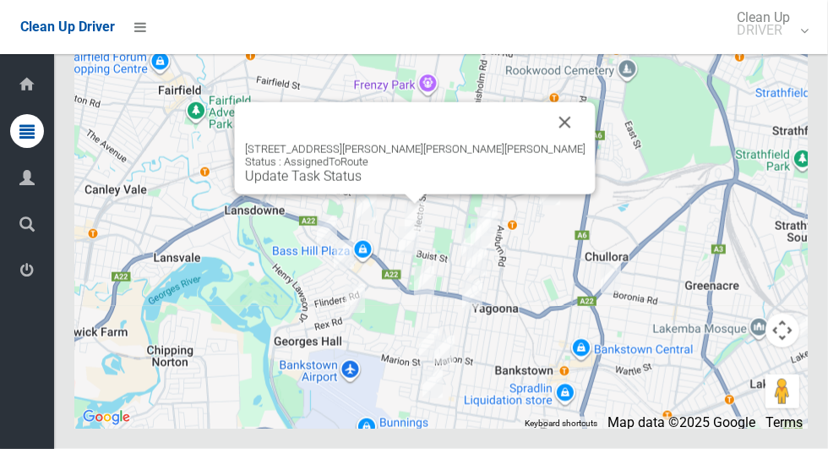
click at [545, 143] on button "Close" at bounding box center [565, 122] width 41 height 41
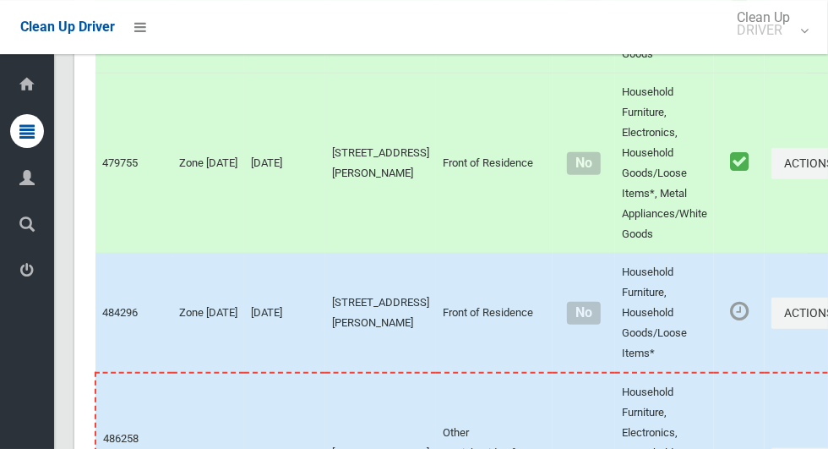
scroll to position [3731, 0]
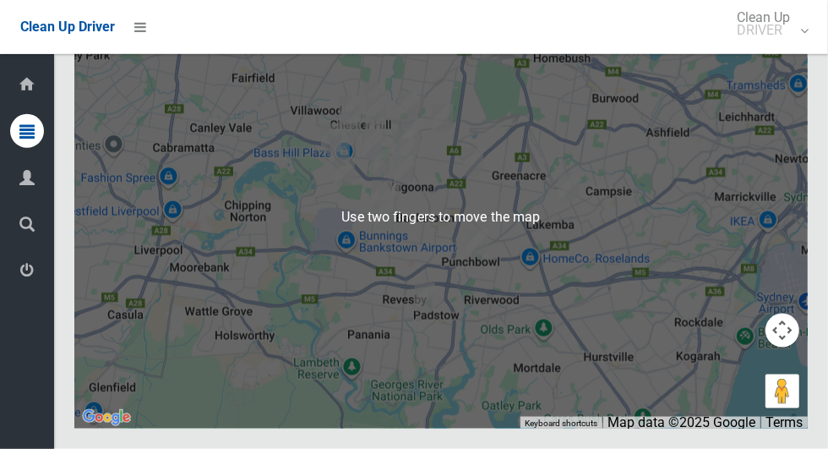
scroll to position [4455, 0]
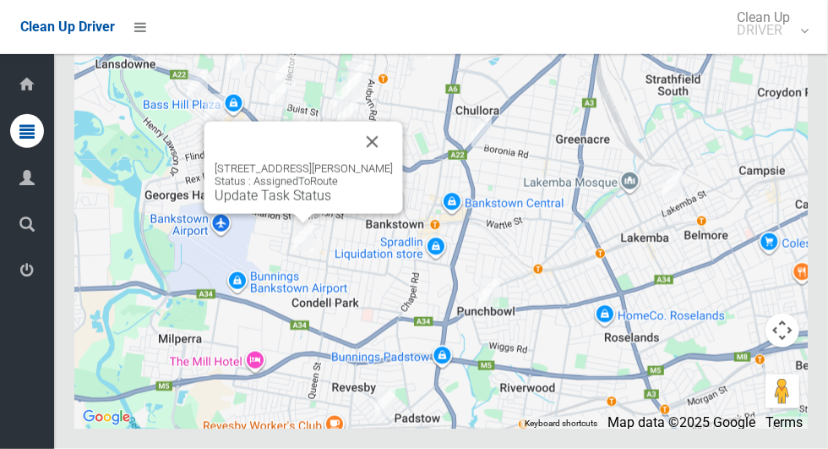
click at [390, 162] on button "Close" at bounding box center [372, 142] width 41 height 41
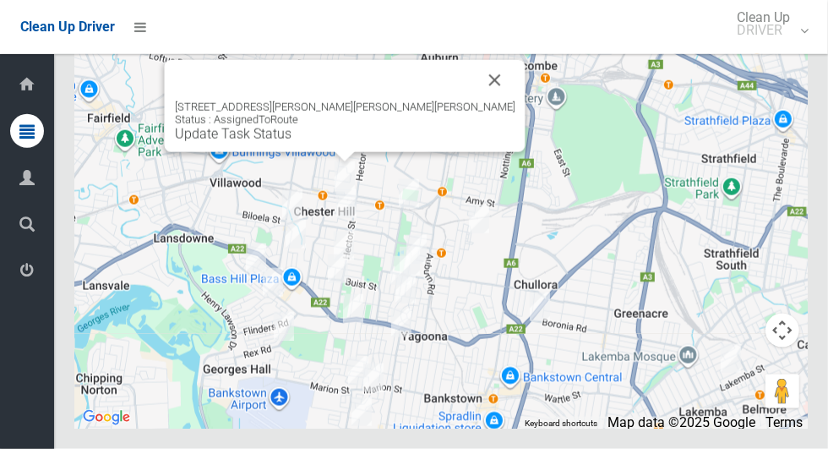
click at [291, 142] on link "Update Task Status" at bounding box center [233, 134] width 117 height 16
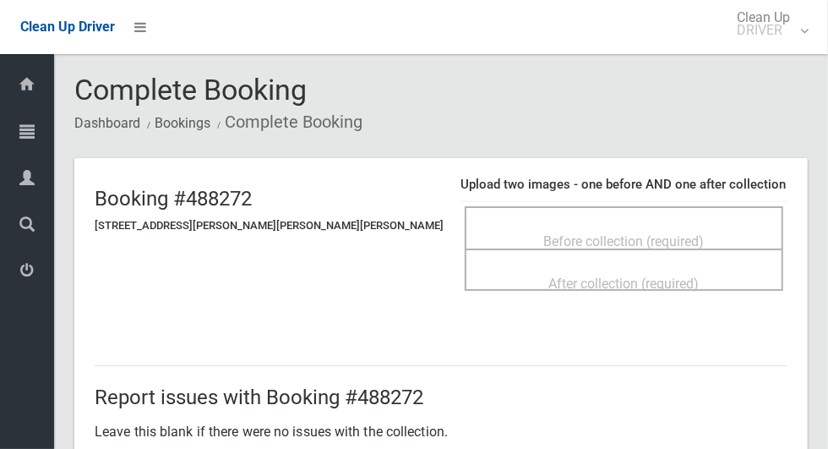
click at [602, 236] on span "Before collection (required)" at bounding box center [624, 241] width 161 height 16
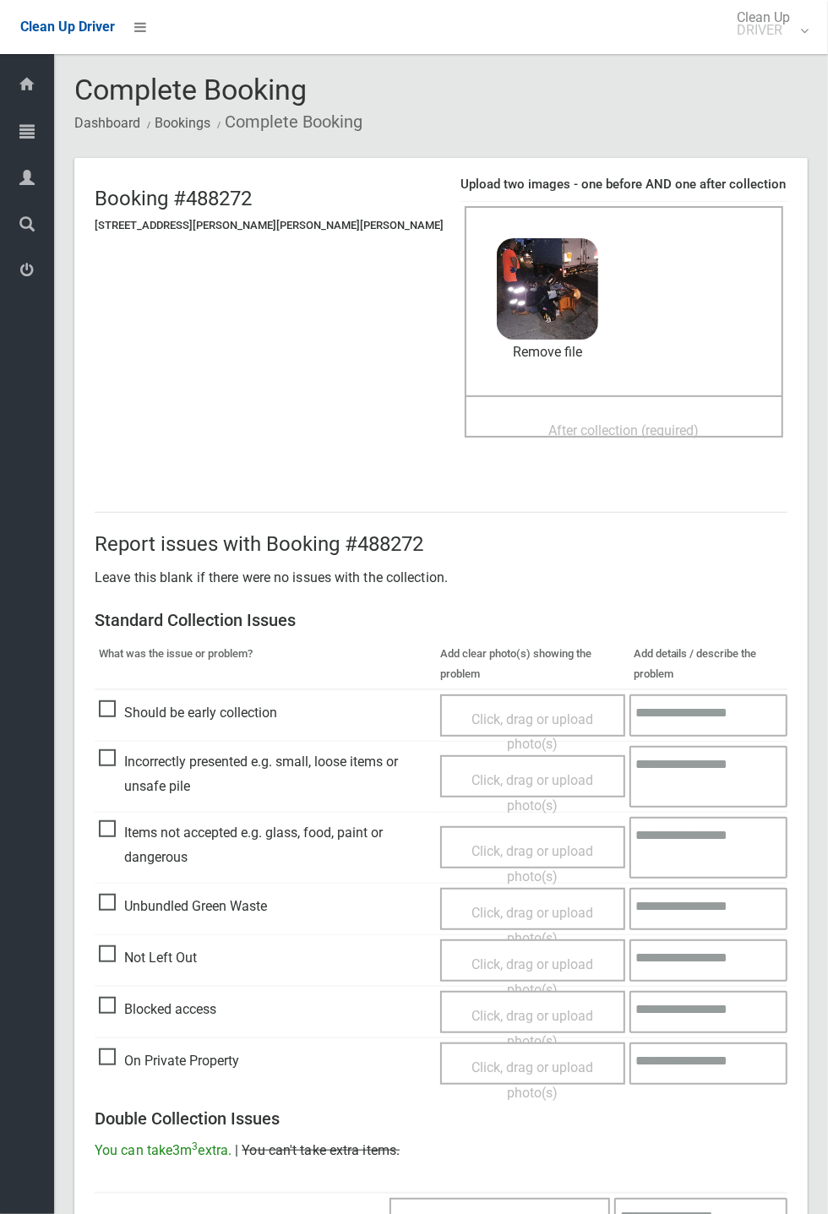
click at [586, 433] on span "After collection (required)" at bounding box center [624, 430] width 150 height 16
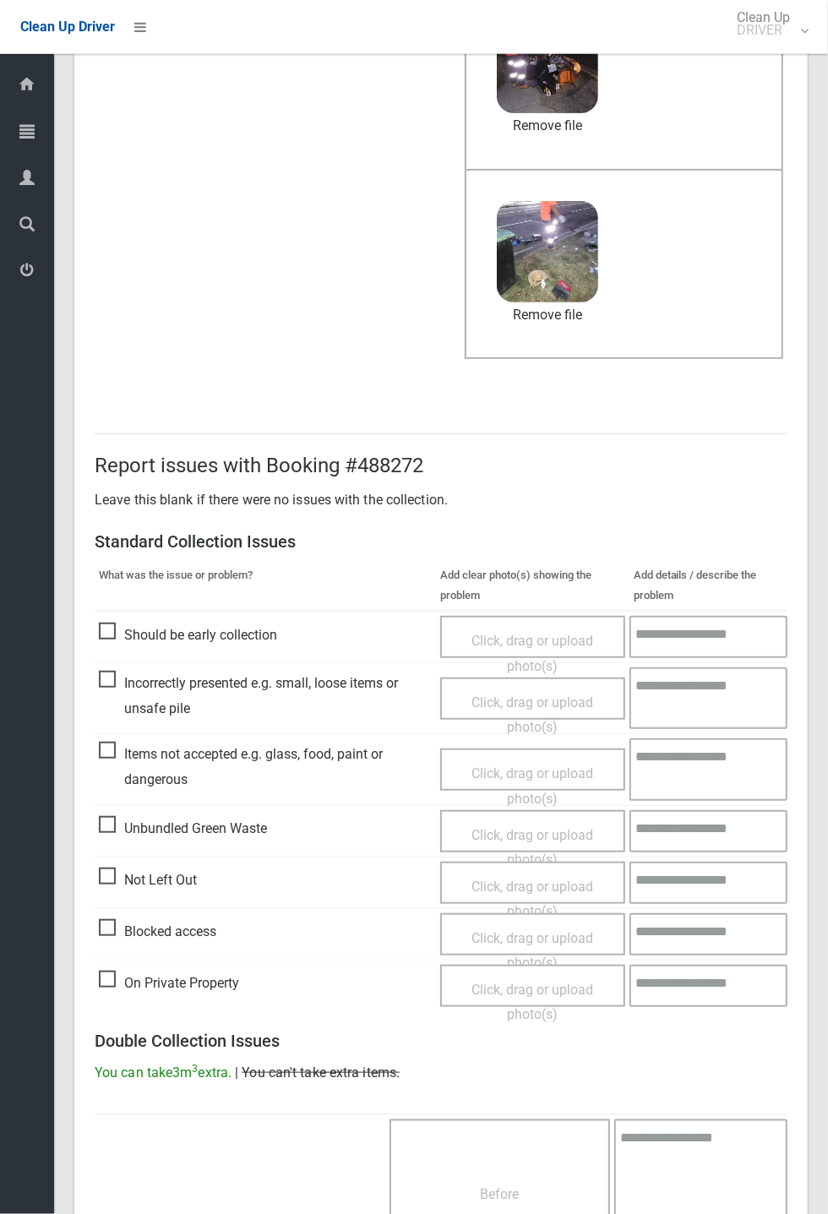
scroll to position [586, 0]
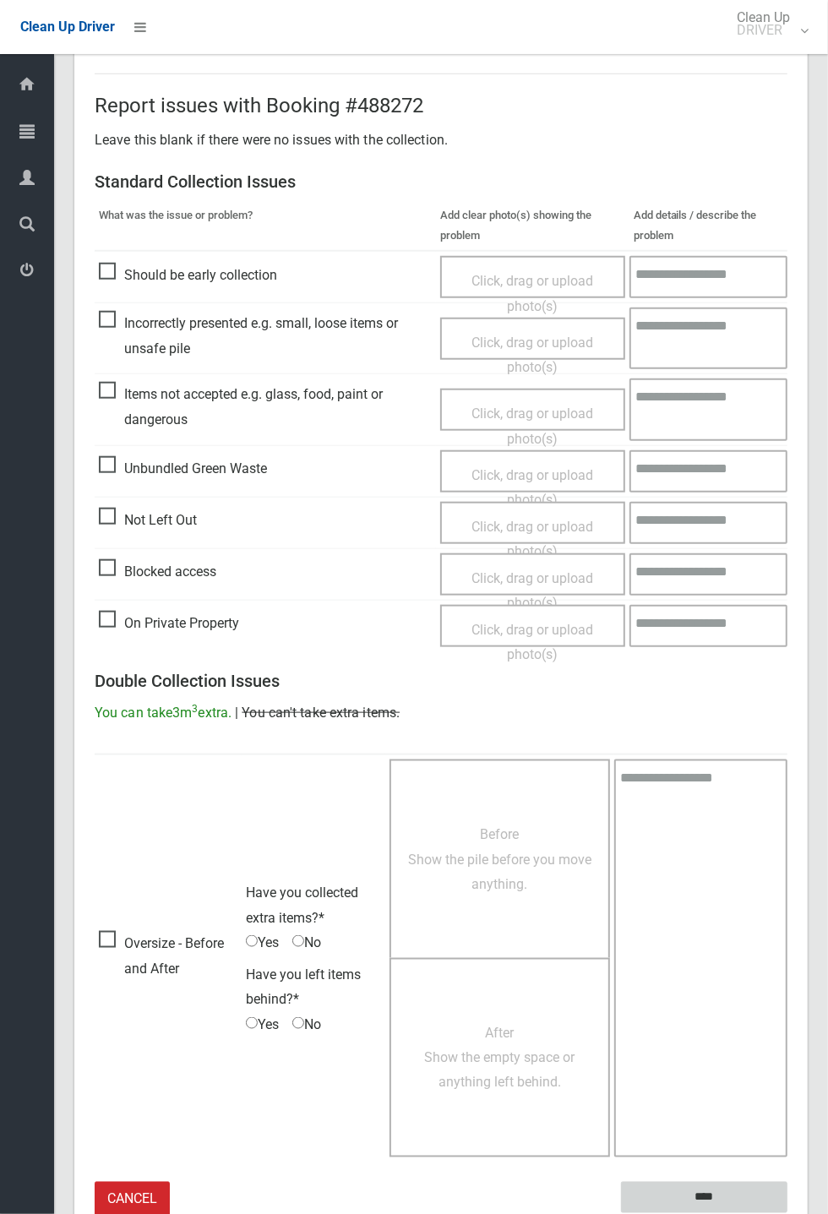
click at [787, 448] on input "****" at bounding box center [704, 1197] width 166 height 31
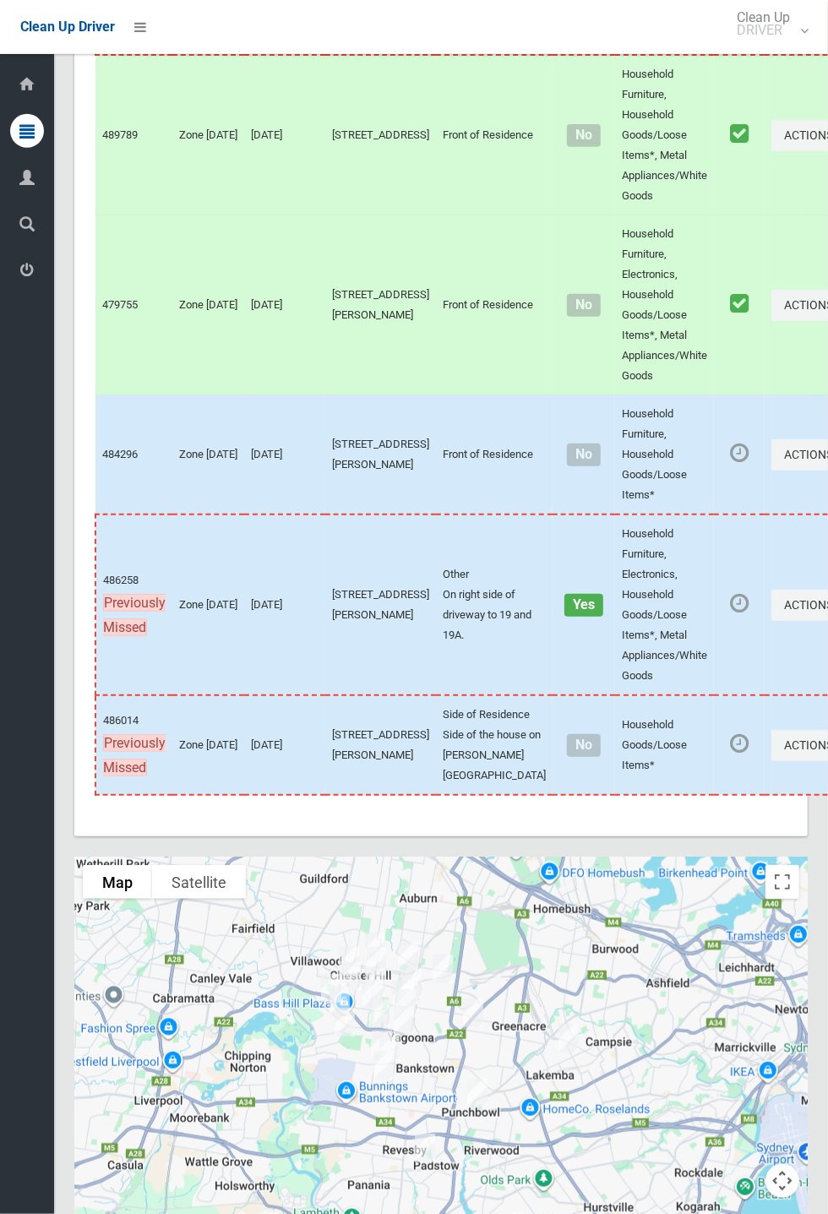
scroll to position [3670, 0]
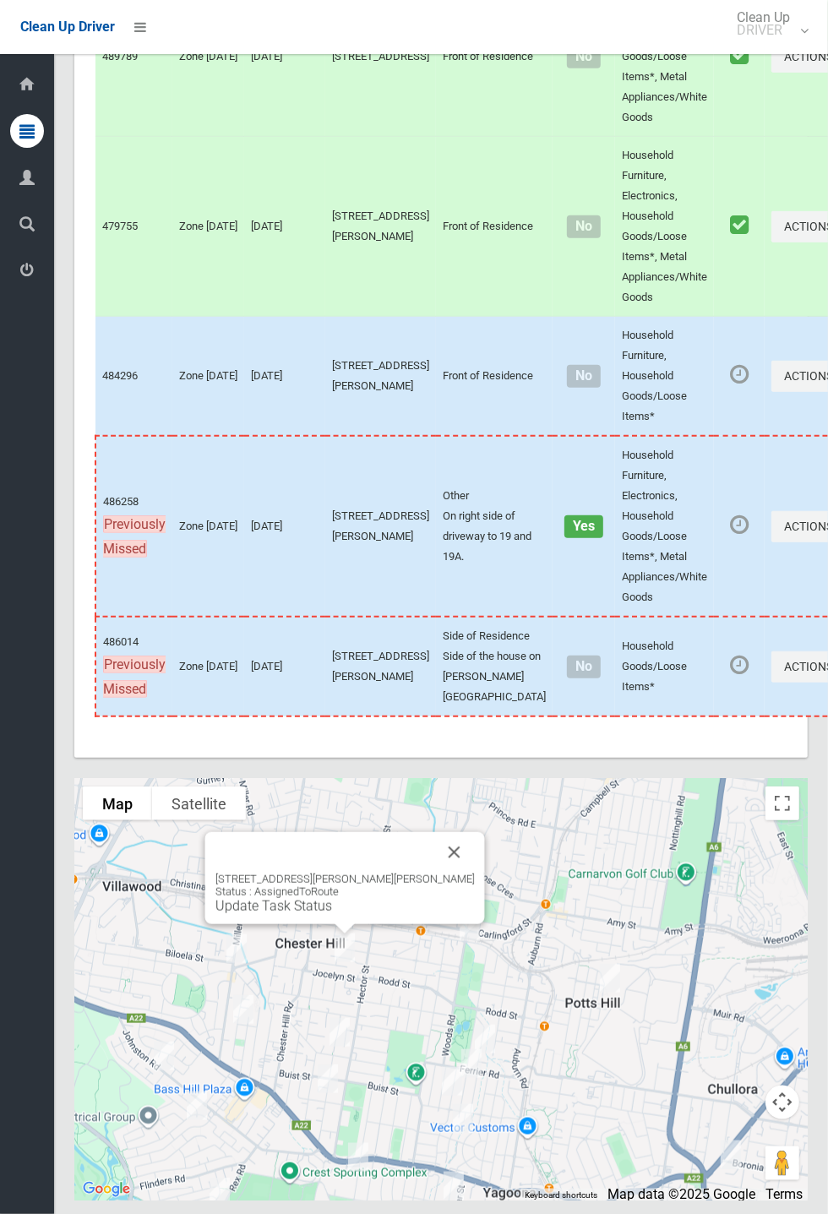
click at [332, 914] on link "Update Task Status" at bounding box center [273, 906] width 117 height 16
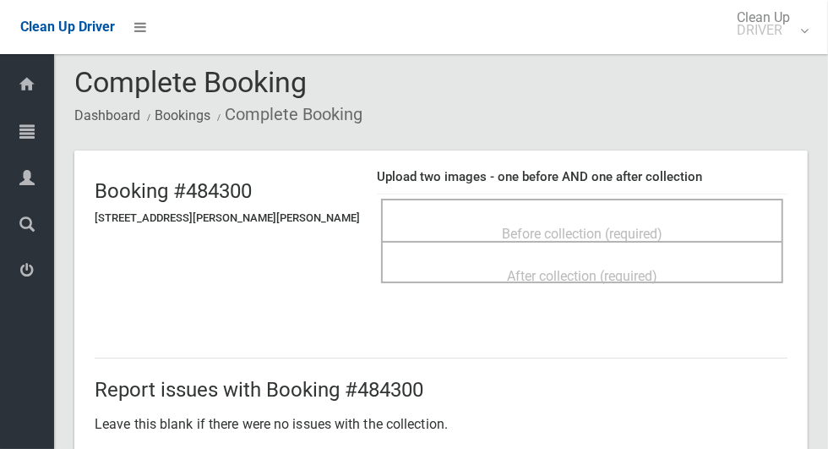
scroll to position [20, 0]
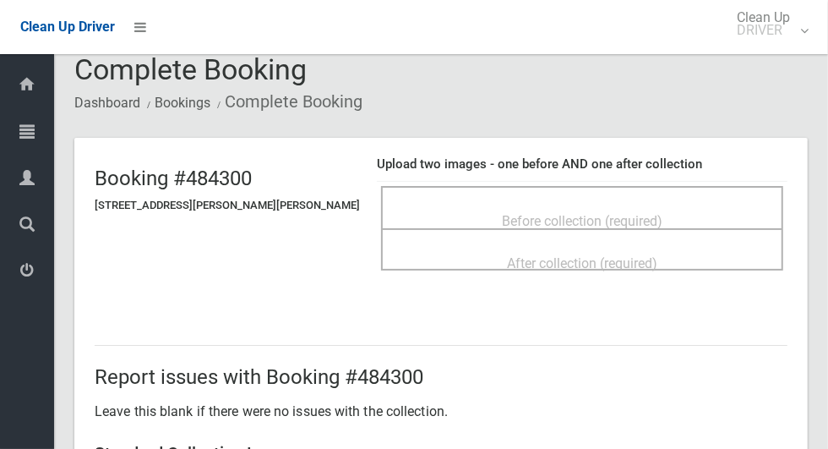
click at [566, 213] on span "Before collection (required)" at bounding box center [582, 221] width 161 height 16
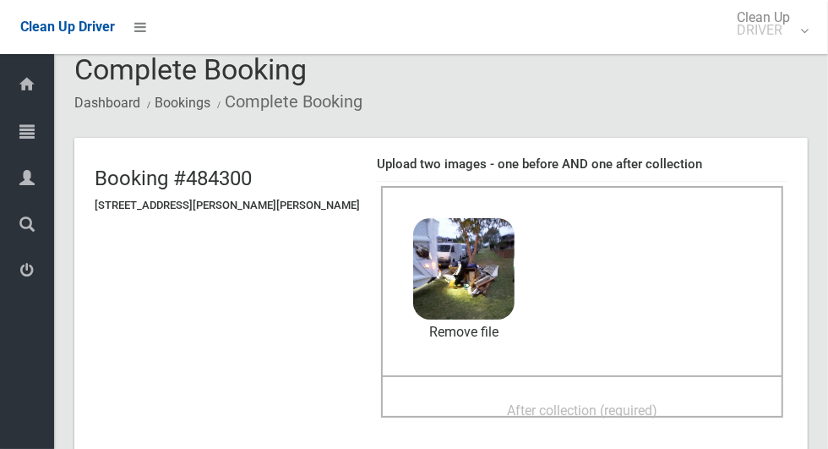
click at [581, 380] on div "After collection (required)" at bounding box center [582, 396] width 402 height 42
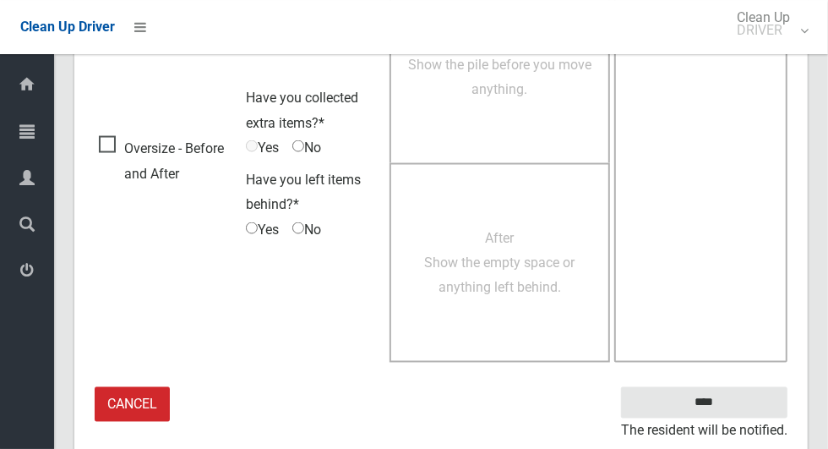
scroll to position [1382, 0]
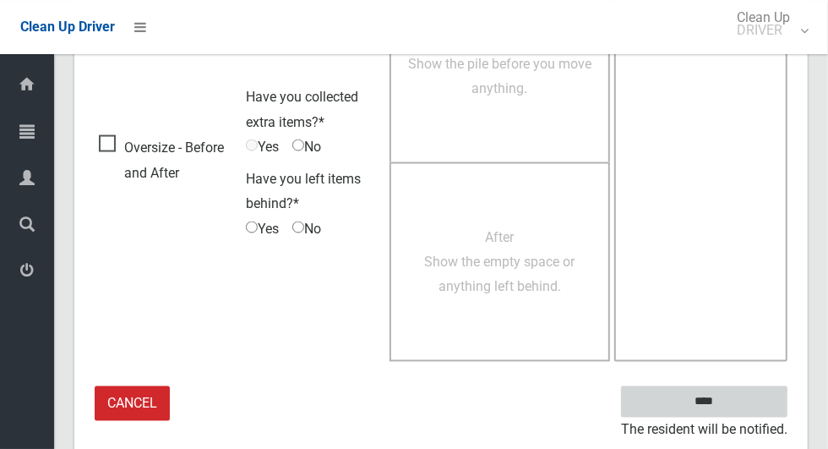
click at [750, 400] on input "****" at bounding box center [704, 401] width 166 height 31
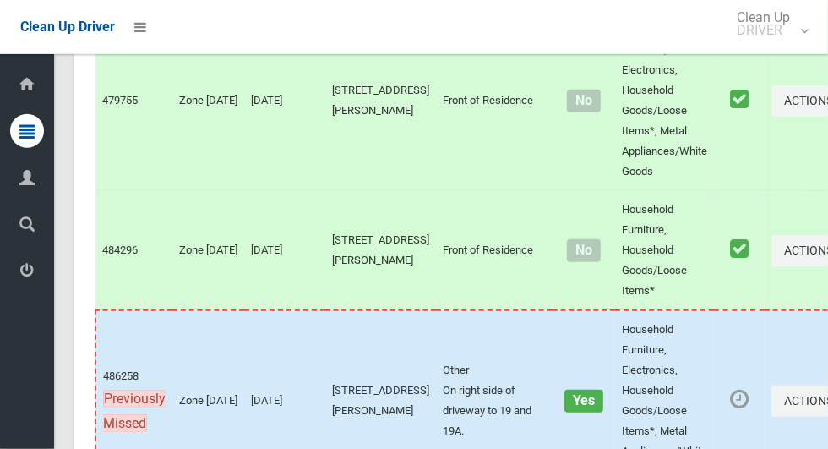
scroll to position [4465, 0]
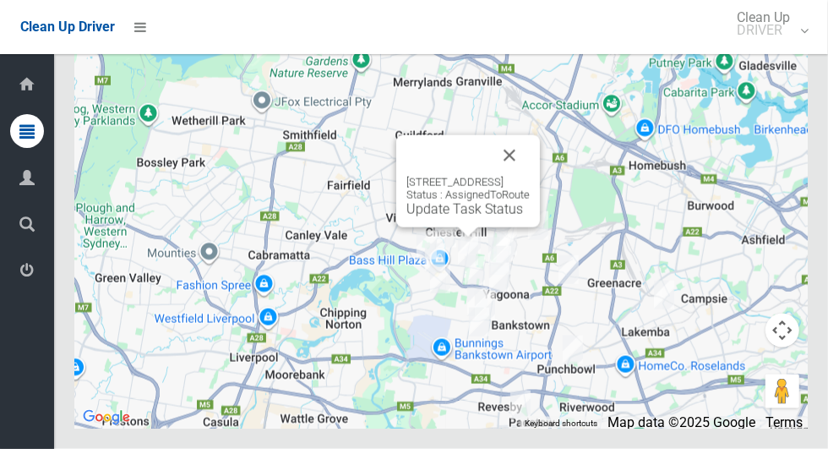
click at [530, 176] on button "Close" at bounding box center [509, 155] width 41 height 41
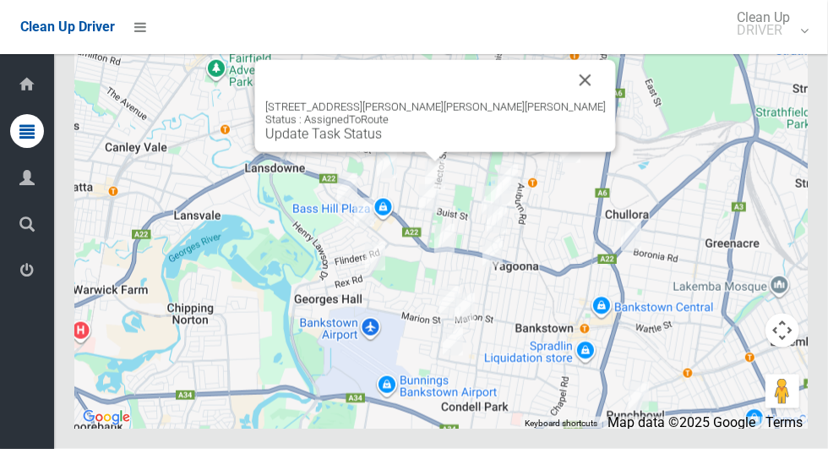
click at [565, 101] on button "Close" at bounding box center [585, 80] width 41 height 41
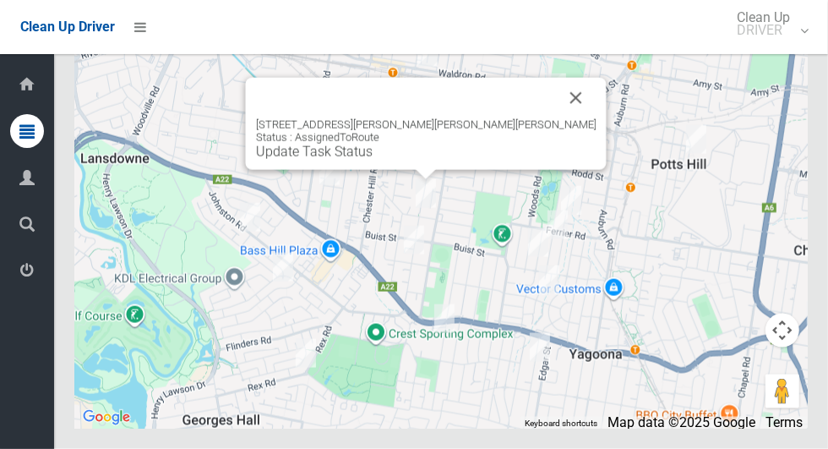
click at [373, 160] on link "Update Task Status" at bounding box center [314, 152] width 117 height 16
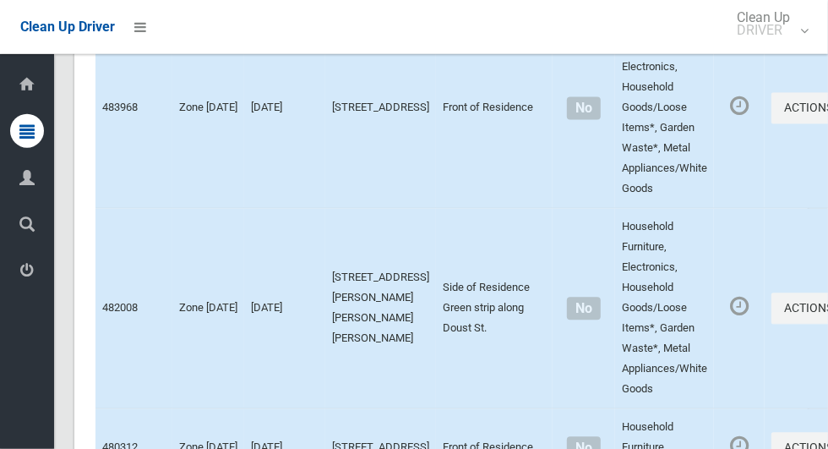
scroll to position [1831, 0]
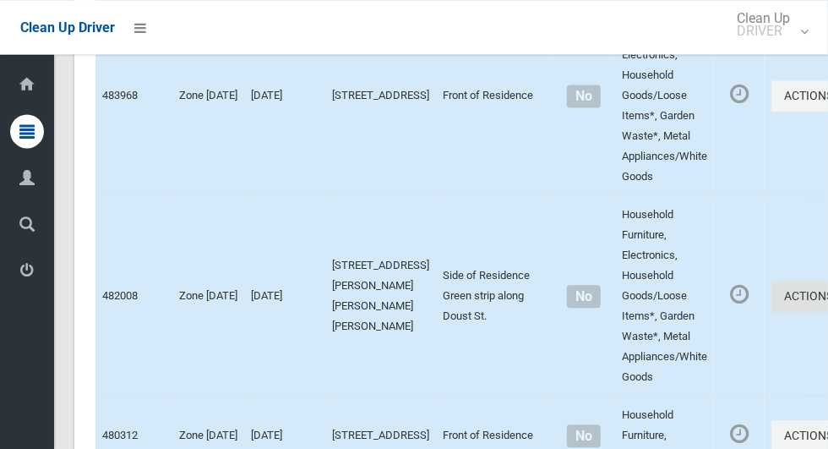
click at [771, 312] on button "Actions" at bounding box center [811, 295] width 81 height 31
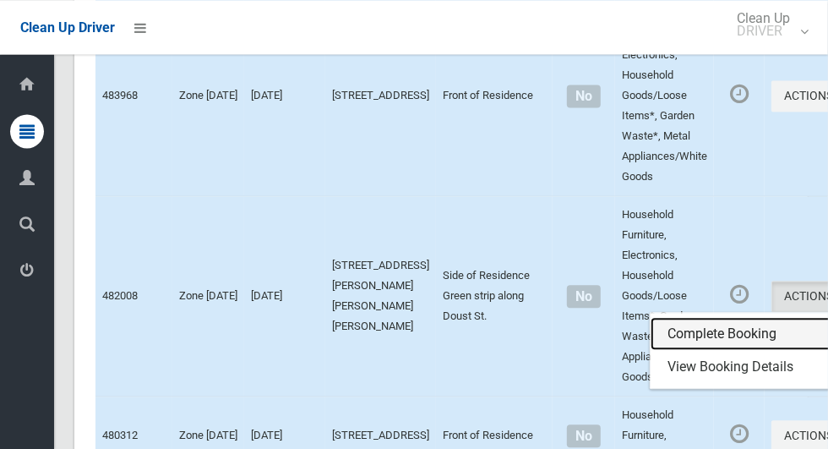
click at [689, 351] on link "Complete Booking" at bounding box center [750, 334] width 201 height 34
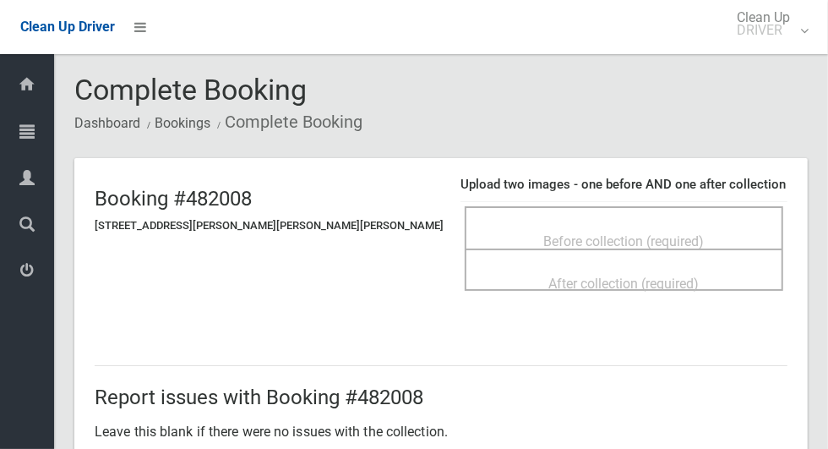
click at [634, 233] on span "Before collection (required)" at bounding box center [624, 241] width 161 height 16
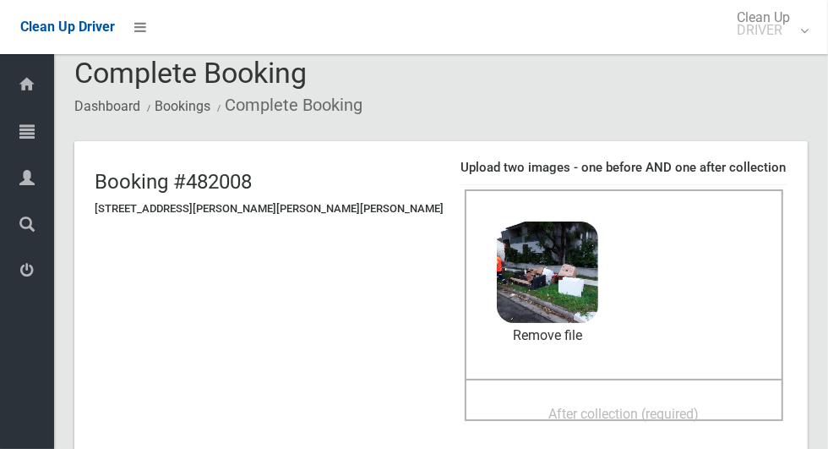
scroll to position [113, 0]
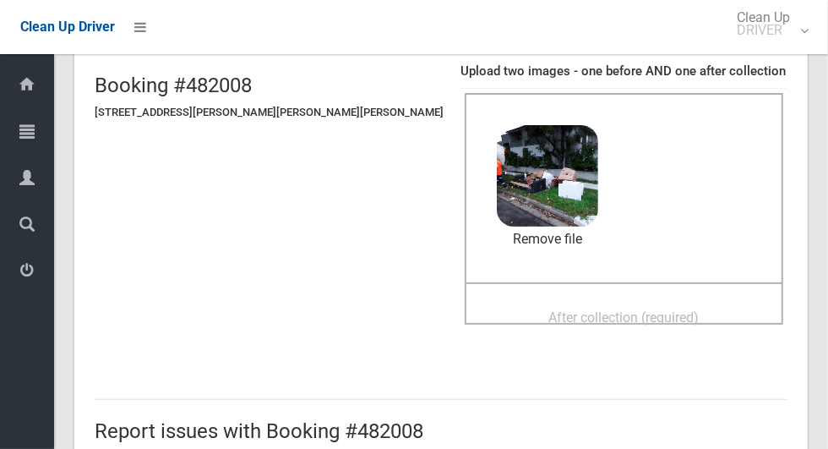
click at [629, 309] on span "After collection (required)" at bounding box center [624, 317] width 150 height 16
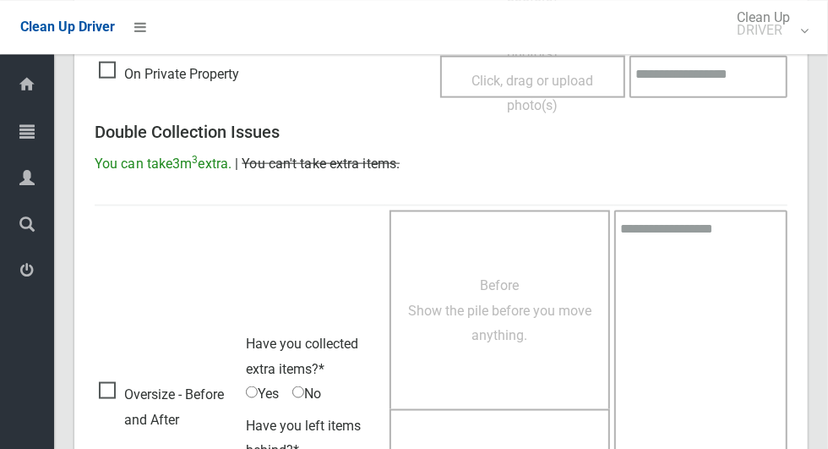
scroll to position [1382, 0]
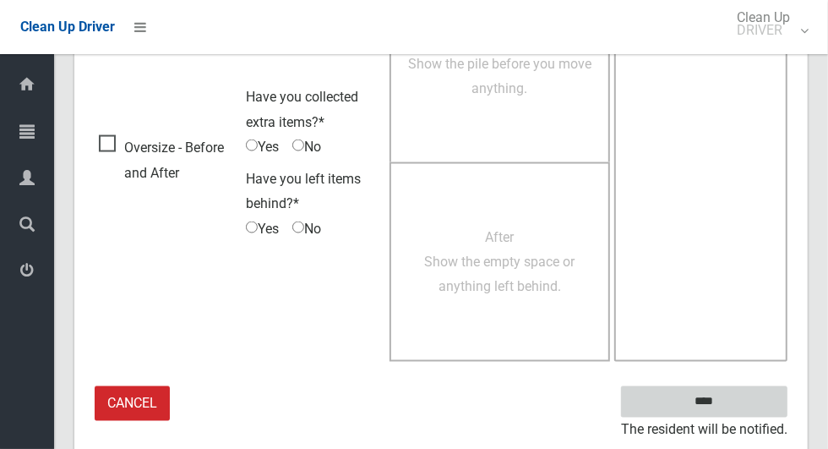
click at [742, 396] on input "****" at bounding box center [704, 401] width 166 height 31
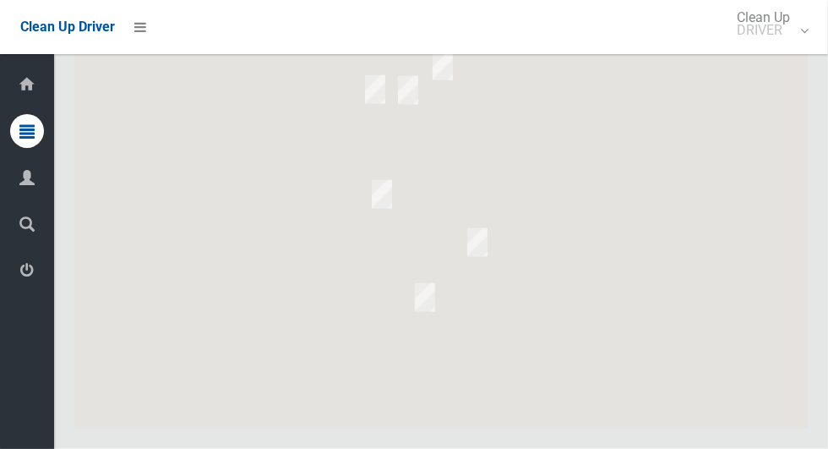
scroll to position [4465, 0]
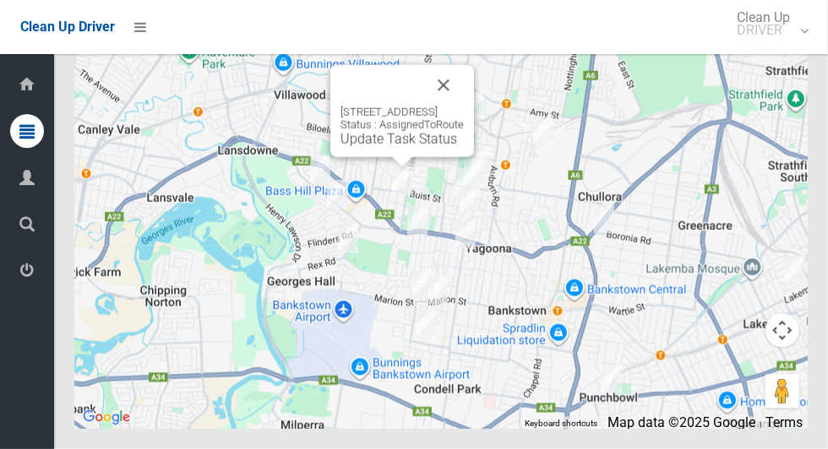
click at [464, 106] on button "Close" at bounding box center [443, 85] width 41 height 41
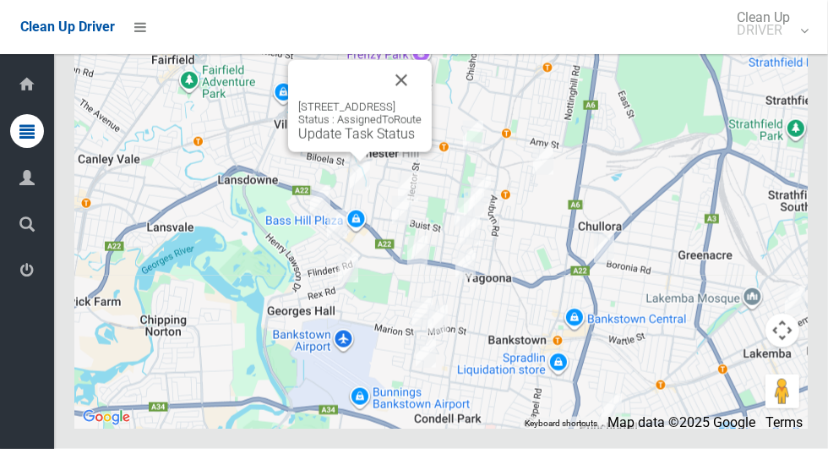
click at [422, 101] on button "Close" at bounding box center [401, 80] width 41 height 41
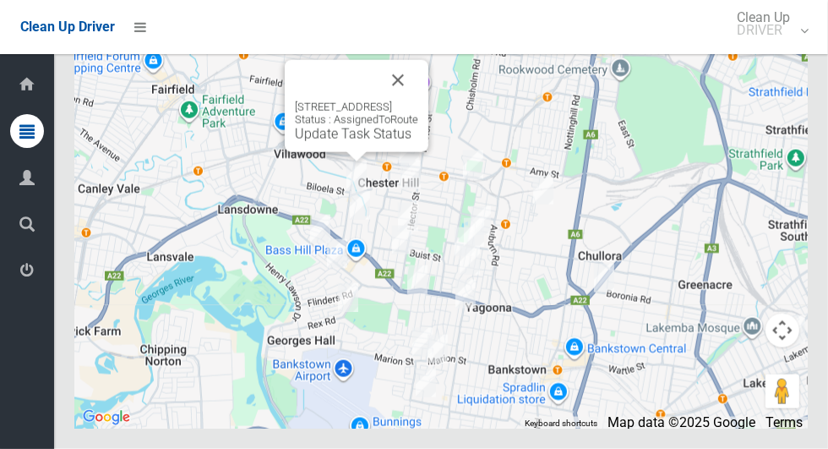
click at [418, 101] on button "Close" at bounding box center [398, 80] width 41 height 41
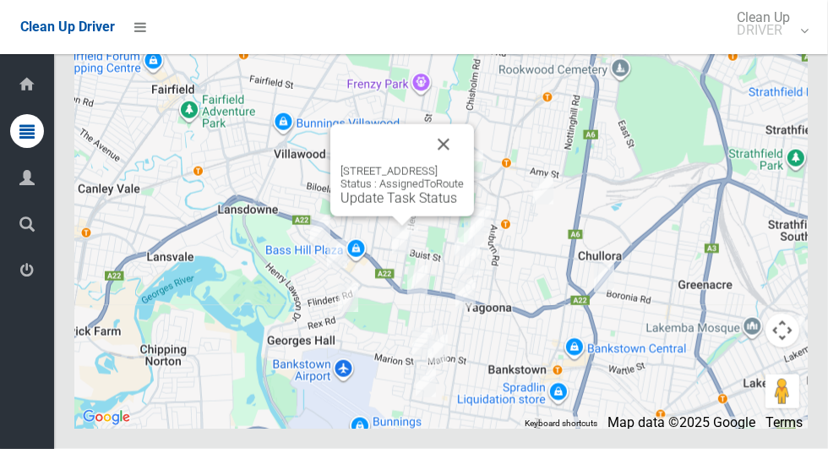
click at [464, 165] on button "Close" at bounding box center [443, 144] width 41 height 41
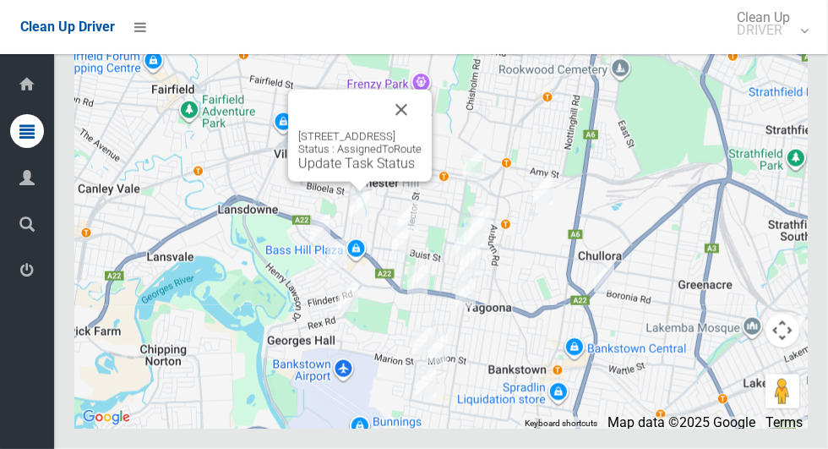
click at [422, 130] on button "Close" at bounding box center [401, 110] width 41 height 41
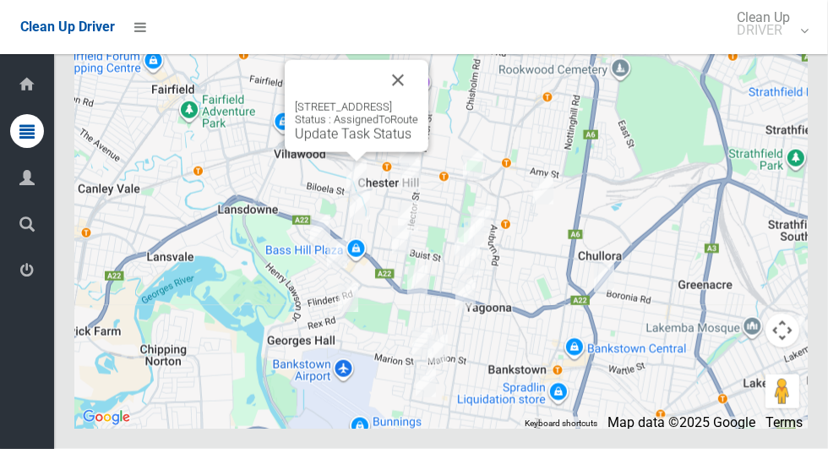
click at [418, 101] on button "Close" at bounding box center [398, 80] width 41 height 41
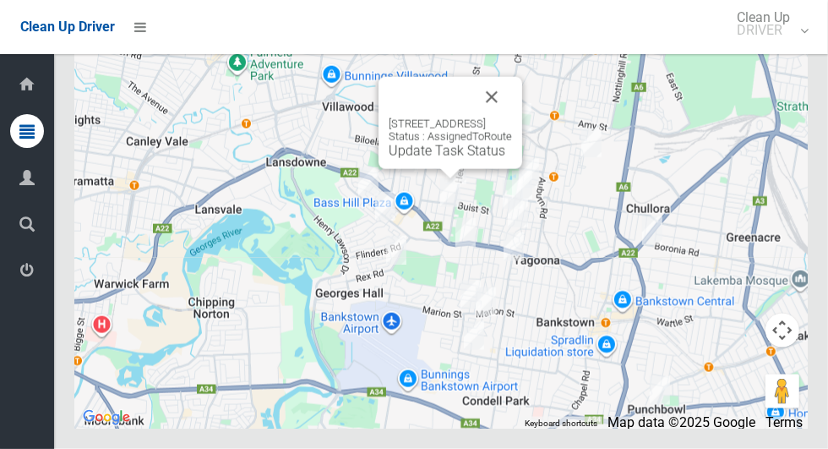
click at [512, 117] on button "Close" at bounding box center [491, 97] width 41 height 41
click at [423, 169] on div "24a Trebartha Street, BASS HILL NSW 2197 Status : AssignedToRoute Update Task S…" at bounding box center [450, 123] width 144 height 92
click at [425, 159] on div "24a Trebartha Street, BASS HILL NSW 2197 Status : AssignedToRoute Update Task S…" at bounding box center [450, 137] width 123 height 41
click at [416, 159] on link "Update Task Status" at bounding box center [447, 151] width 117 height 16
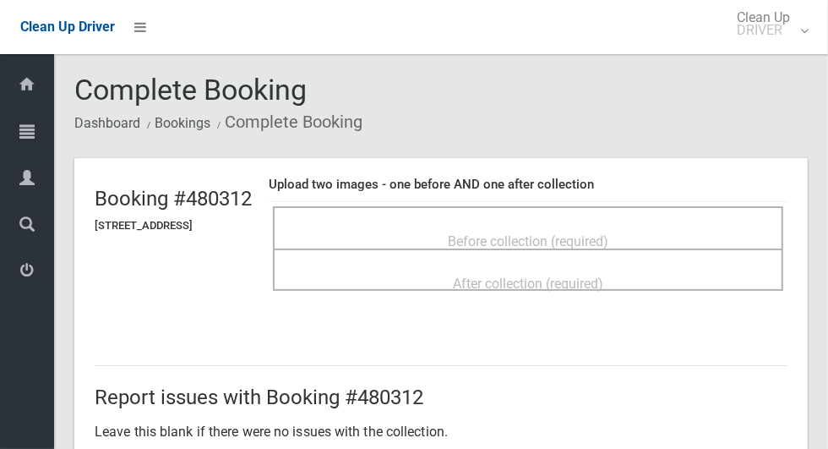
click at [608, 233] on span "Before collection (required)" at bounding box center [528, 241] width 161 height 16
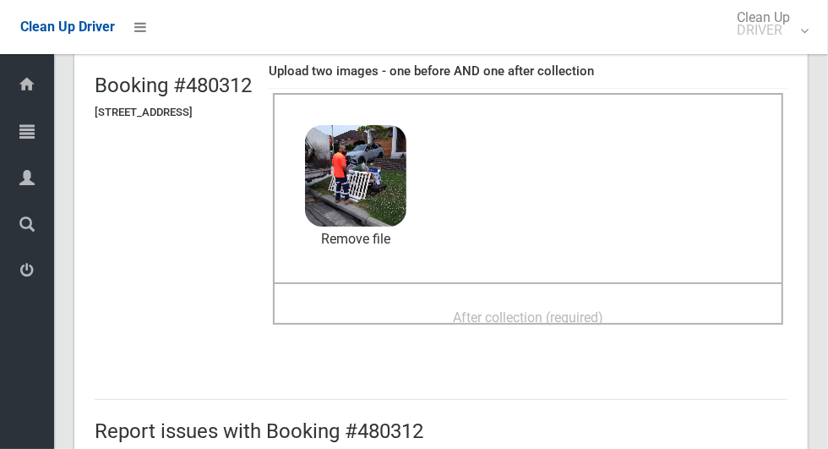
scroll to position [124, 0]
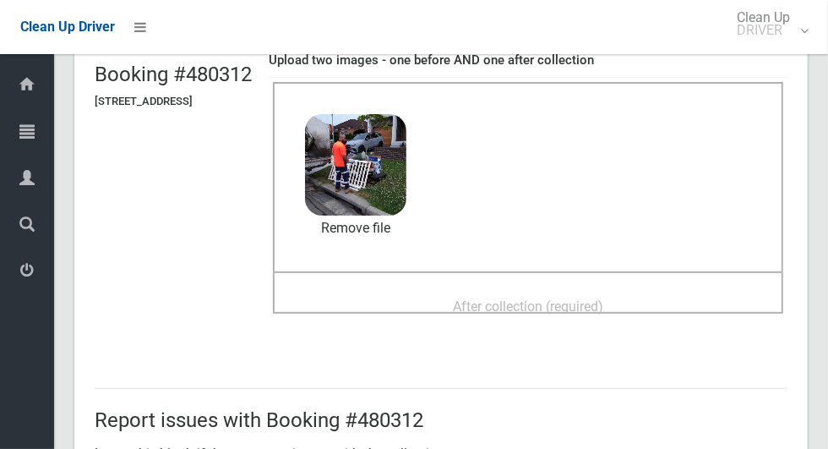
click at [585, 301] on span "After collection (required)" at bounding box center [528, 306] width 150 height 16
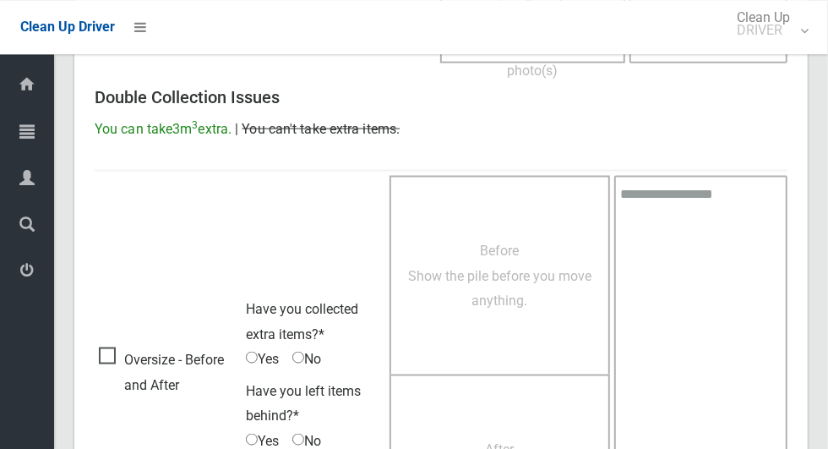
scroll to position [1382, 0]
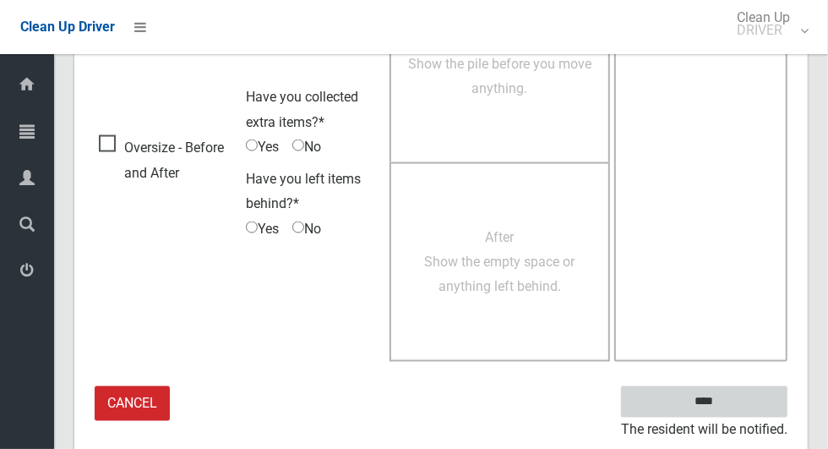
click at [737, 386] on input "****" at bounding box center [704, 401] width 166 height 31
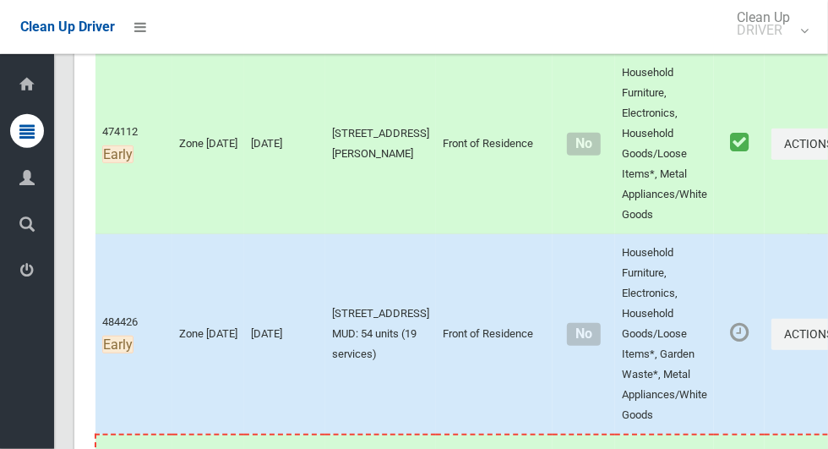
scroll to position [4465, 0]
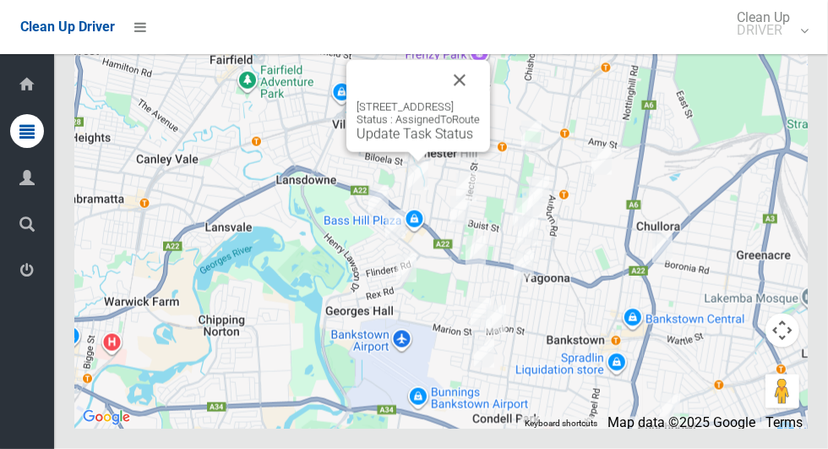
click at [480, 101] on button "Close" at bounding box center [459, 80] width 41 height 41
click at [400, 142] on link "Update Task Status" at bounding box center [414, 134] width 117 height 16
click at [395, 101] on div at bounding box center [397, 80] width 83 height 41
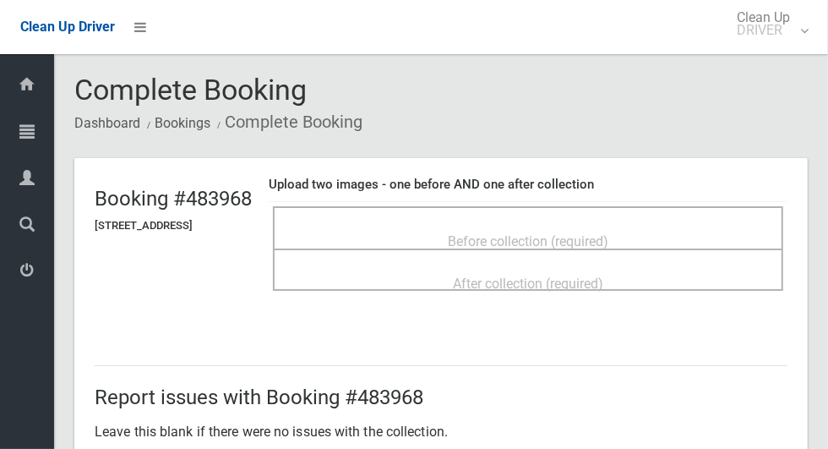
click at [608, 233] on span "Before collection (required)" at bounding box center [528, 241] width 161 height 16
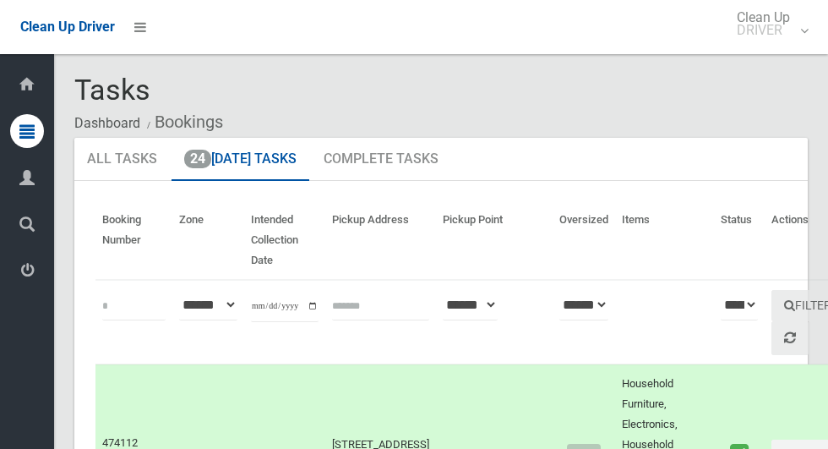
scroll to position [4465, 0]
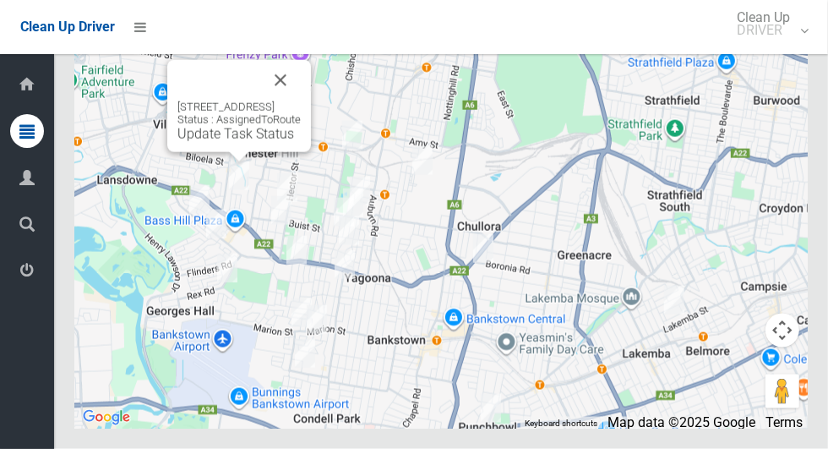
click at [178, 152] on div "44 Kawana Street, BASS HILL NSW 2197 Status : AssignedToRoute Update Task Status" at bounding box center [239, 106] width 144 height 92
click at [187, 152] on div "44 Kawana Street, BASS HILL NSW 2197 Status : AssignedToRoute Update Task Status" at bounding box center [239, 106] width 144 height 92
click at [177, 142] on link "Update Task Status" at bounding box center [235, 134] width 117 height 16
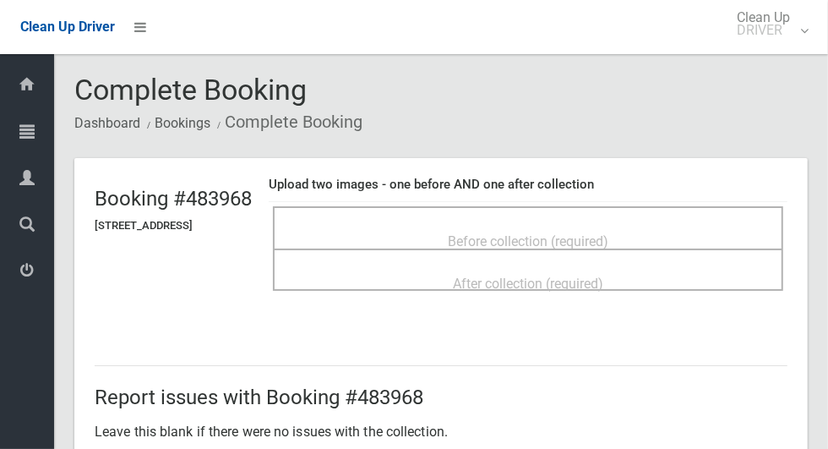
click at [586, 225] on div "Before collection (required)" at bounding box center [527, 240] width 473 height 31
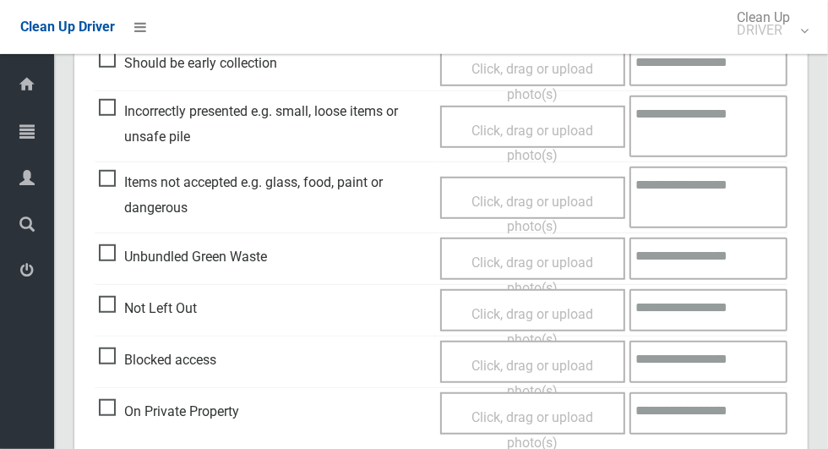
scroll to position [516, 0]
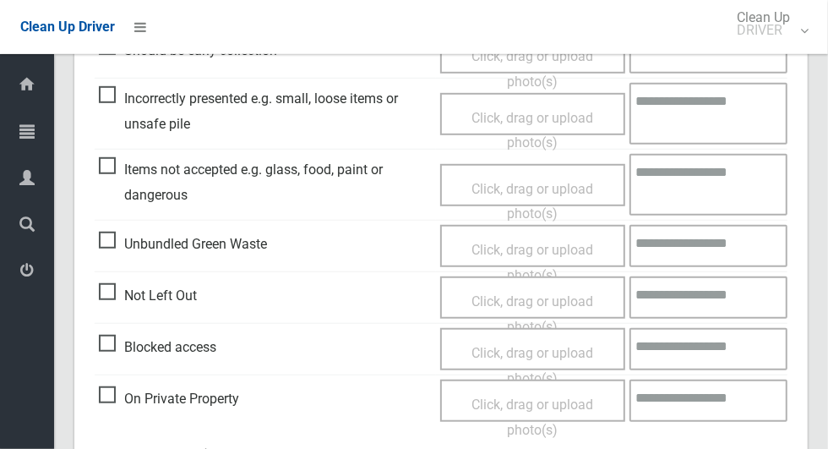
click at [114, 295] on span "Not Left Out" at bounding box center [148, 295] width 98 height 25
click at [571, 297] on span "Click, drag or upload photo(s)" at bounding box center [532, 313] width 122 height 41
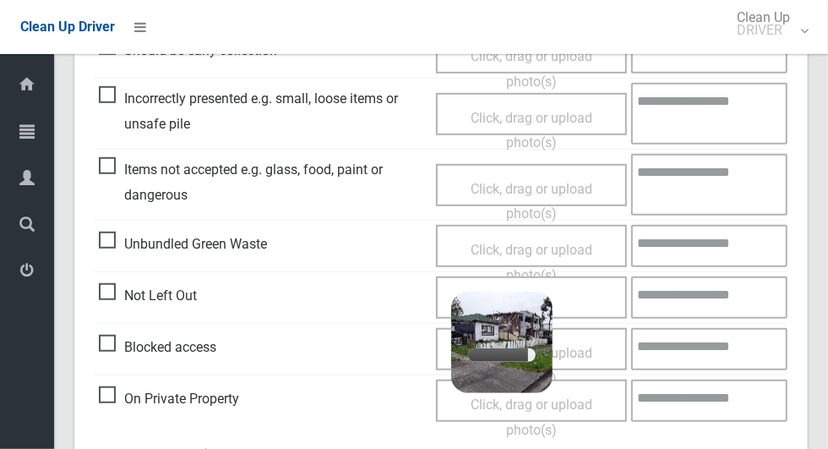
click at [593, 297] on div "Click, drag or upload photo(s) 3.2 MB 2025-10-0706.41.207163235446246051567.jpg…" at bounding box center [531, 297] width 191 height 42
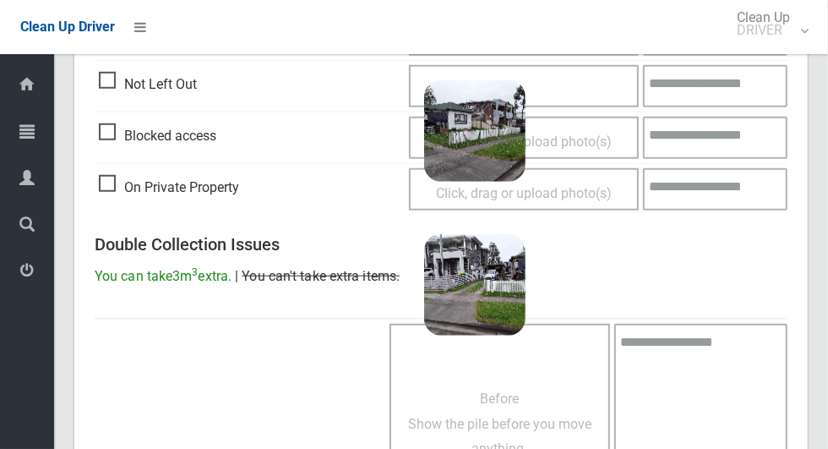
scroll to position [1088, 0]
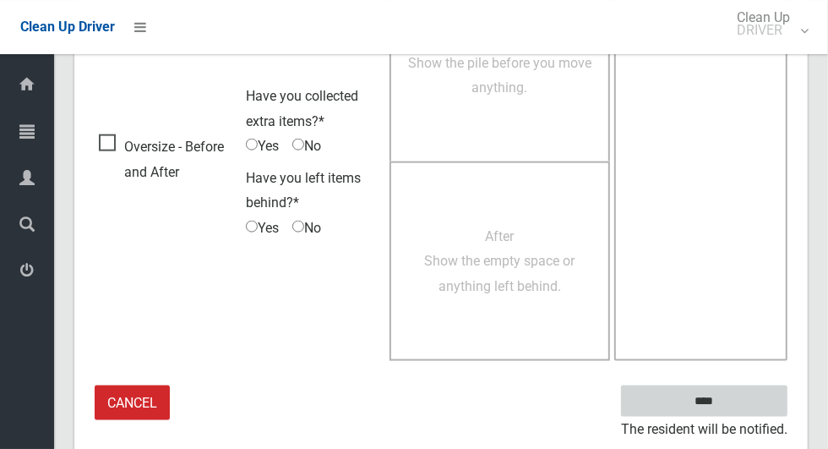
click at [753, 399] on input "****" at bounding box center [704, 400] width 166 height 31
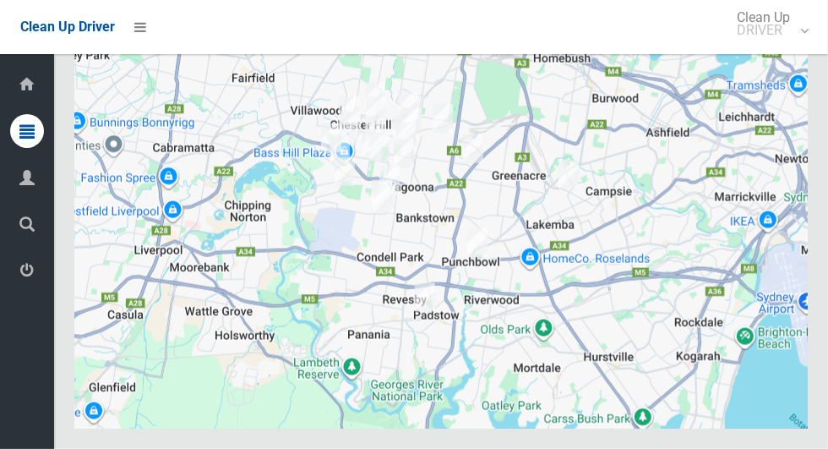
scroll to position [4465, 0]
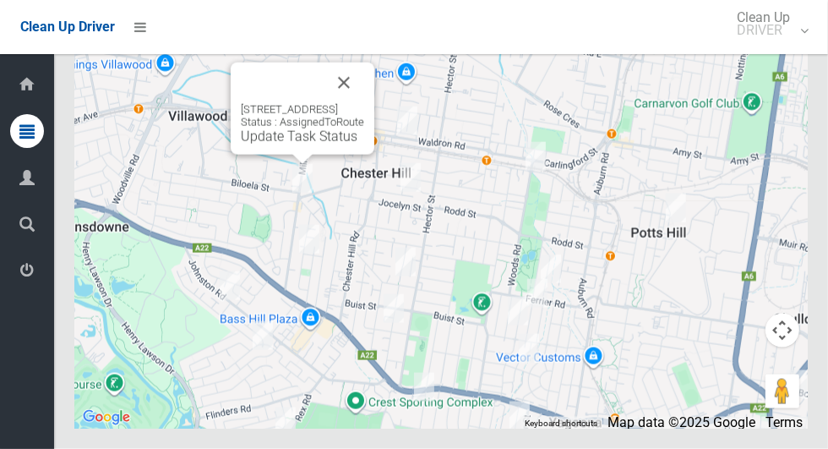
click at [239, 155] on div "4 Koonawarra Street, VILLAWOOD NSW 2163 Status : AssignedToRoute Update Task St…" at bounding box center [303, 109] width 144 height 92
click at [241, 144] on link "Update Task Status" at bounding box center [299, 136] width 117 height 16
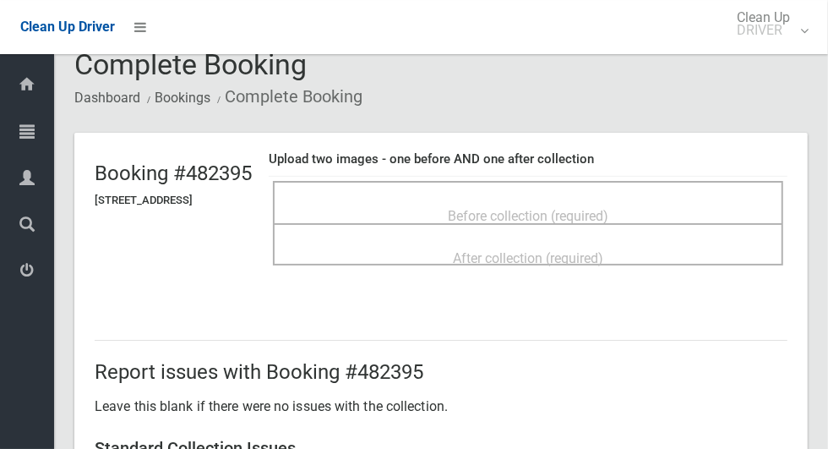
scroll to position [27, 0]
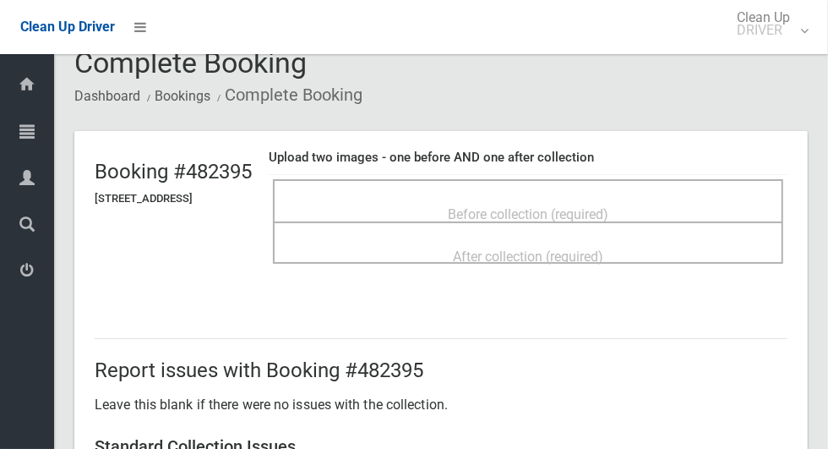
click at [546, 206] on span "Before collection (required)" at bounding box center [528, 214] width 161 height 16
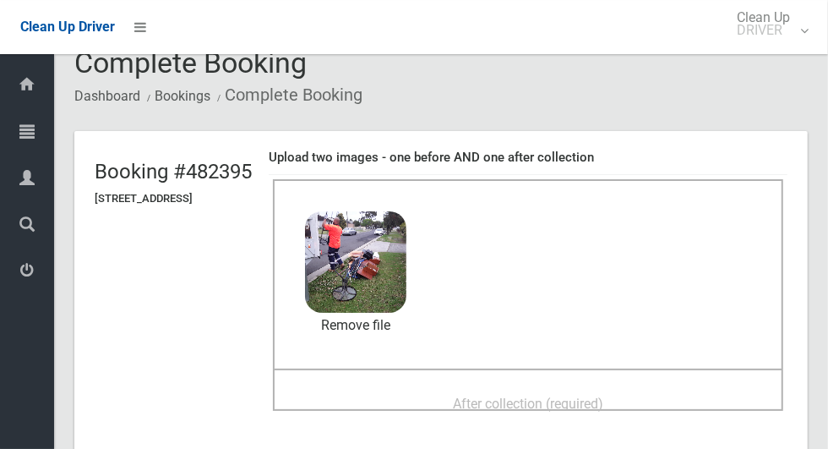
click at [488, 395] on span "After collection (required)" at bounding box center [528, 403] width 150 height 16
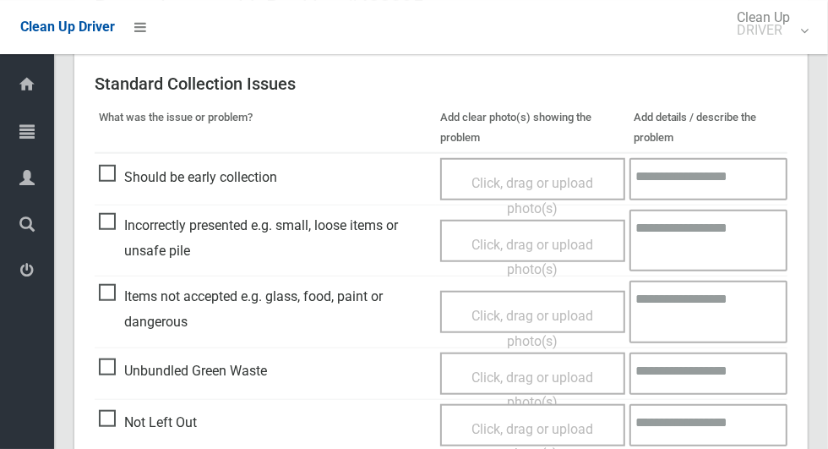
scroll to position [743, 0]
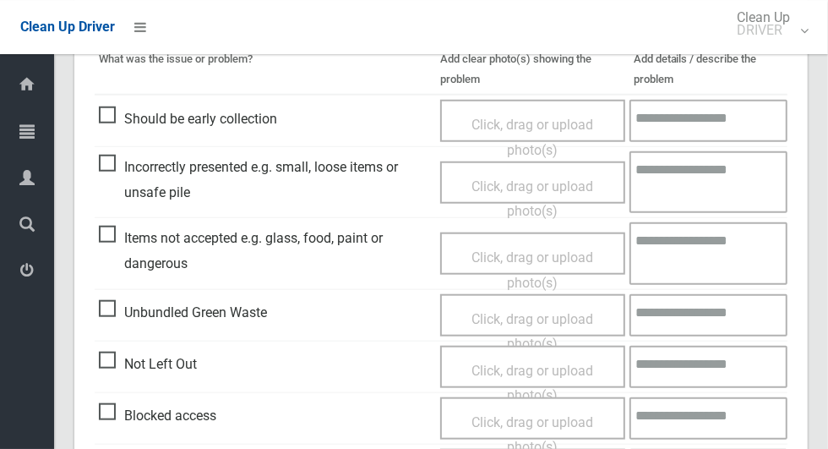
click at [124, 230] on span "Items not accepted e.g. glass, food, paint or dangerous" at bounding box center [265, 251] width 333 height 50
click at [111, 236] on span "Items not accepted e.g. glass, food, paint or dangerous" at bounding box center [265, 251] width 333 height 50
click at [560, 255] on span "Click, drag or upload photo(s)" at bounding box center [532, 269] width 122 height 41
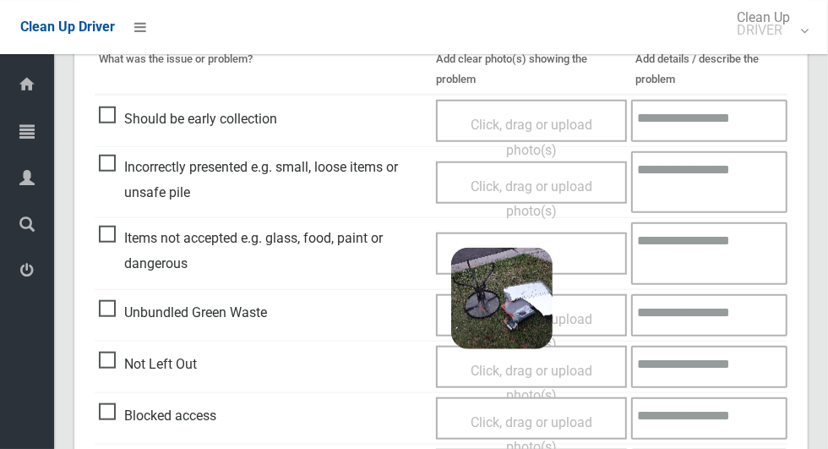
click at [721, 249] on textarea at bounding box center [709, 253] width 156 height 62
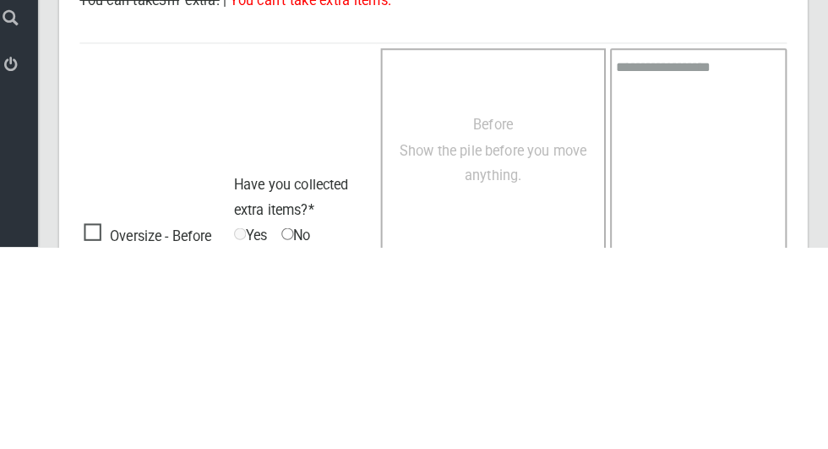
scroll to position [1430, 0]
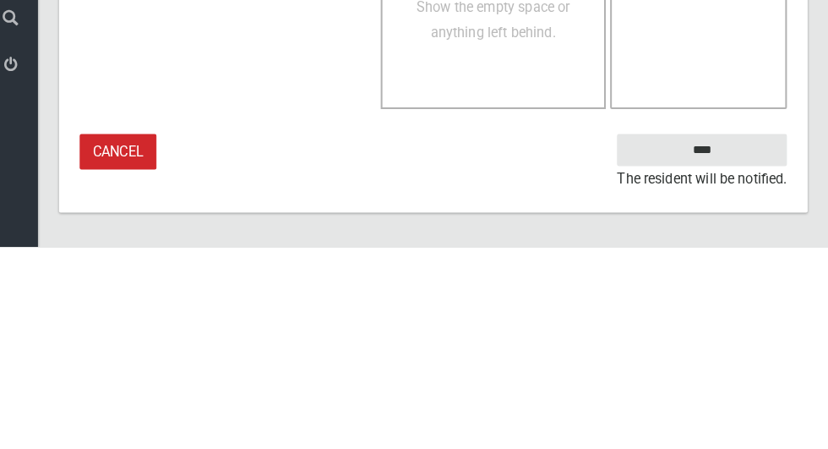
type textarea "*****"
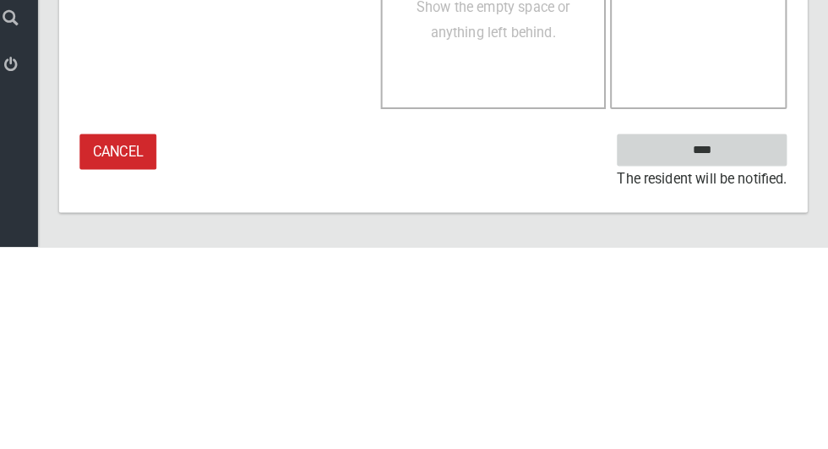
click at [734, 369] on input "****" at bounding box center [704, 353] width 166 height 31
